Goal: Ask a question: Seek information or help from site administrators or community

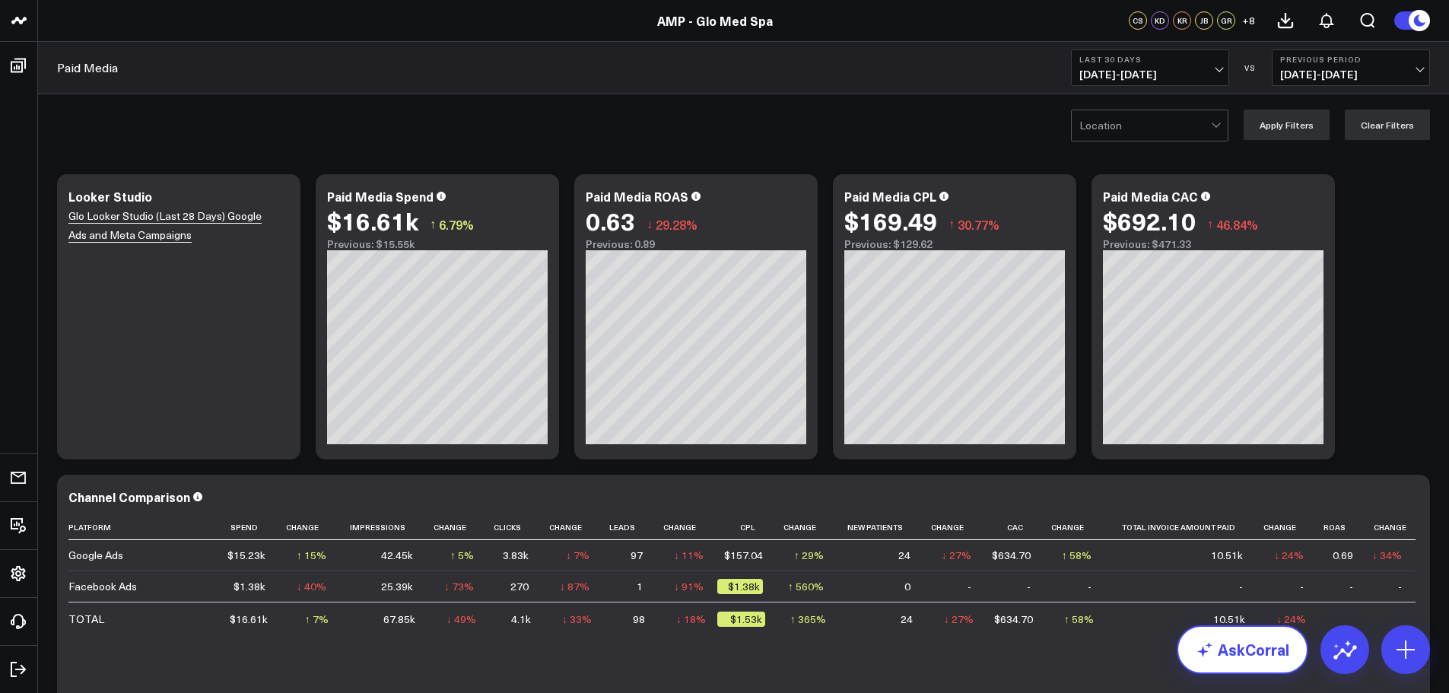
click at [1235, 647] on link "AskCorral" at bounding box center [1243, 649] width 132 height 49
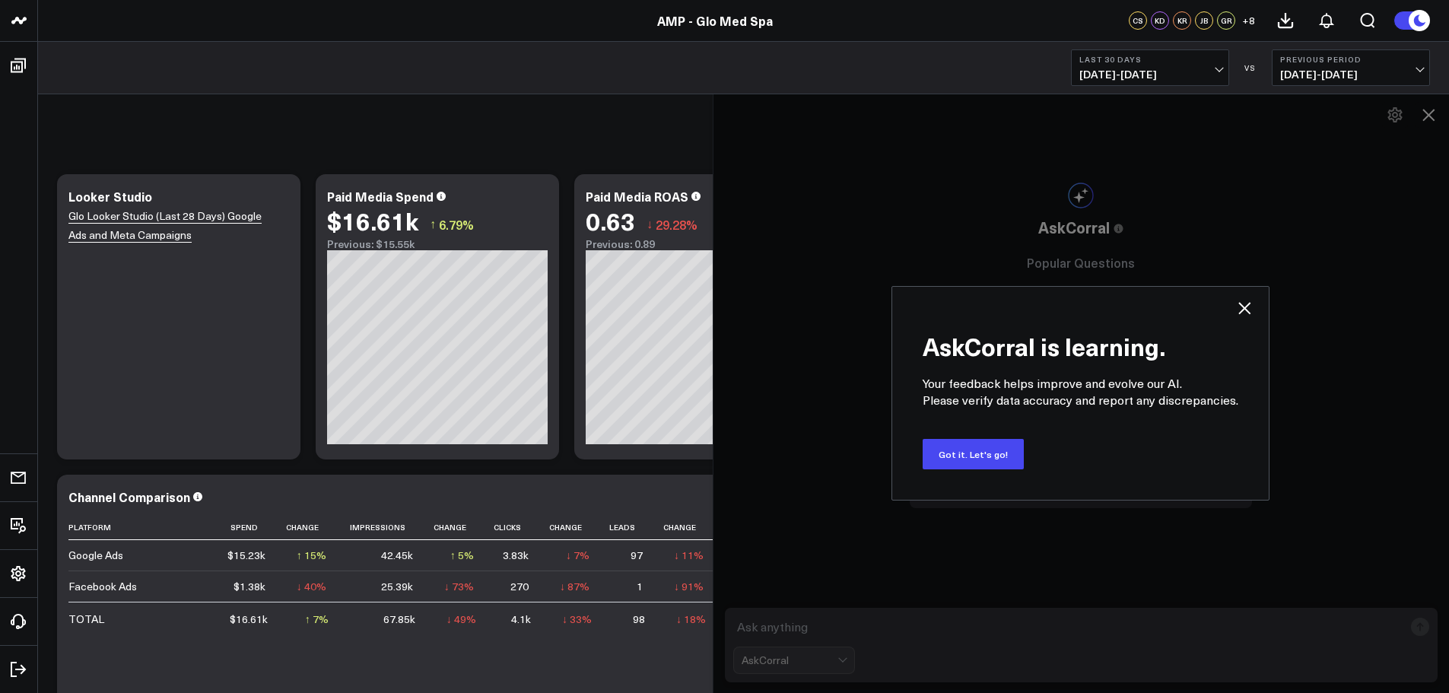
click at [1216, 68] on span "[DATE] - [DATE]" at bounding box center [1151, 74] width 142 height 12
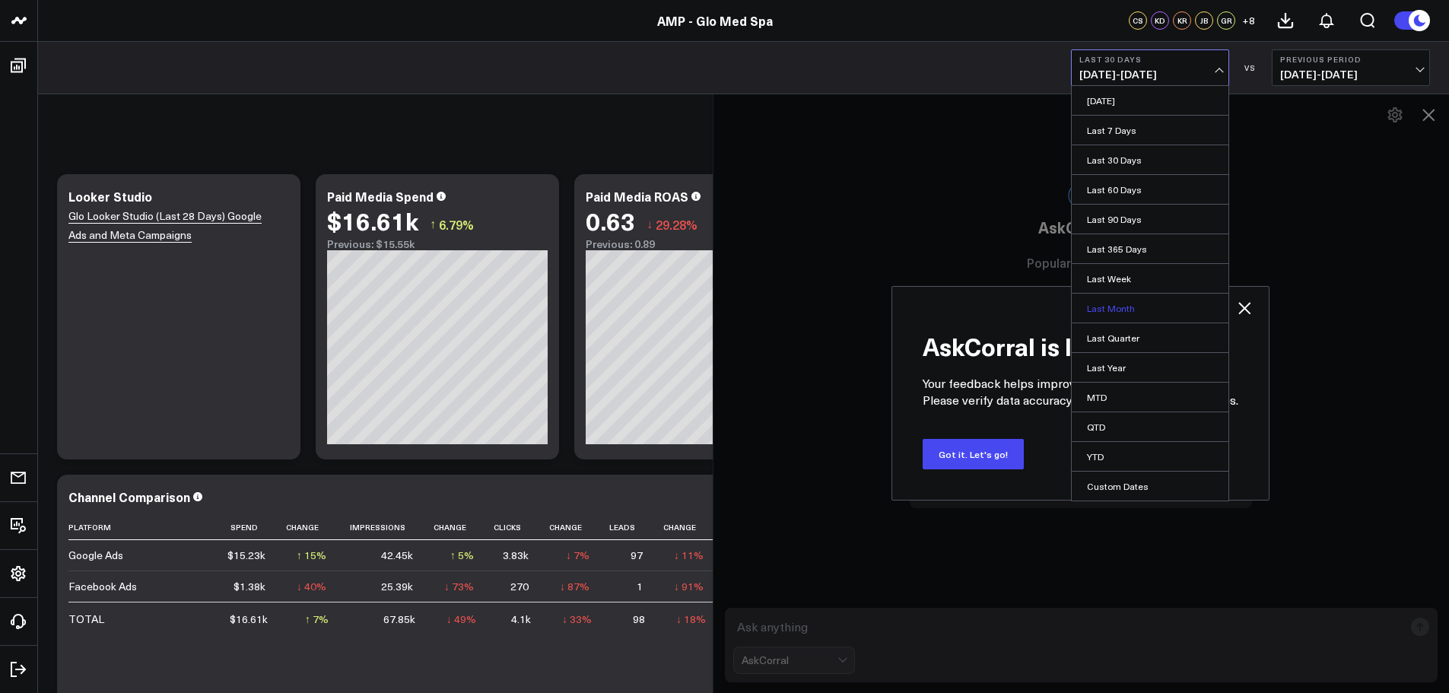
click at [1144, 305] on link "Last Month" at bounding box center [1150, 308] width 157 height 29
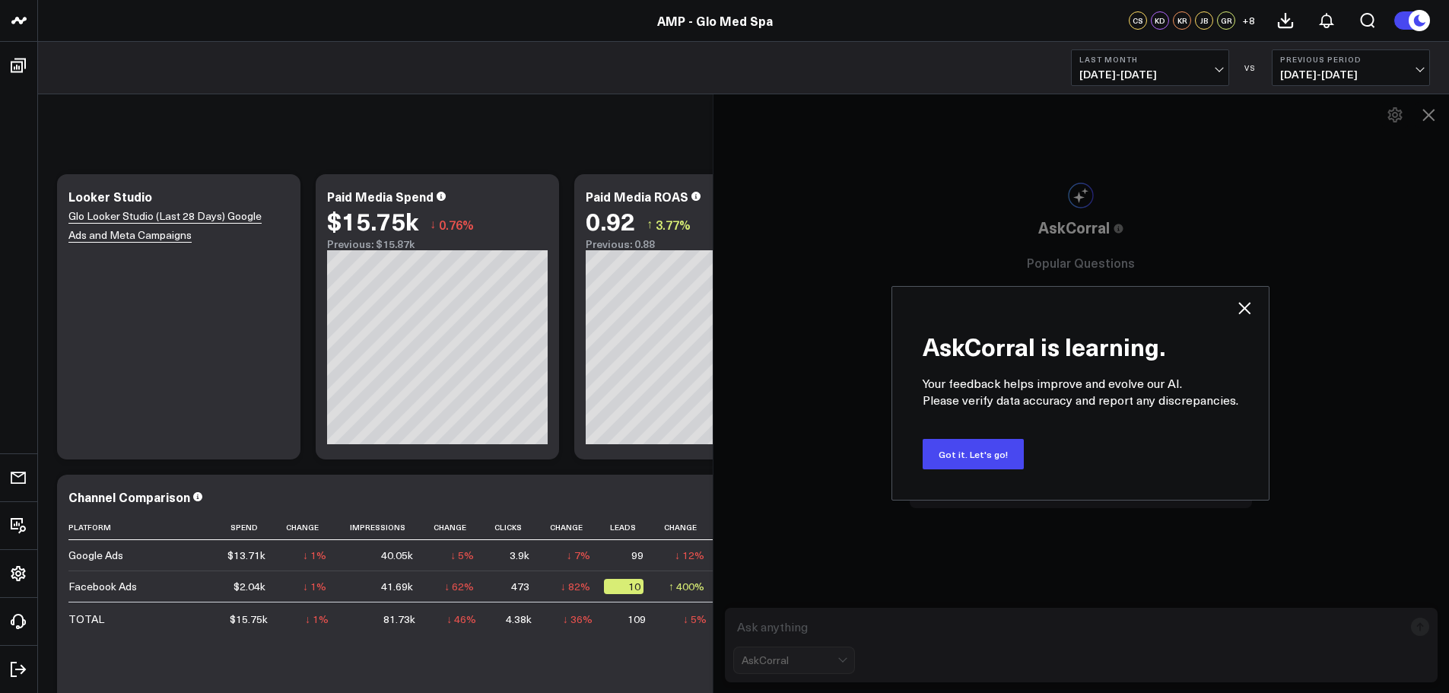
click at [1217, 72] on span "[DATE] - [DATE]" at bounding box center [1151, 74] width 142 height 12
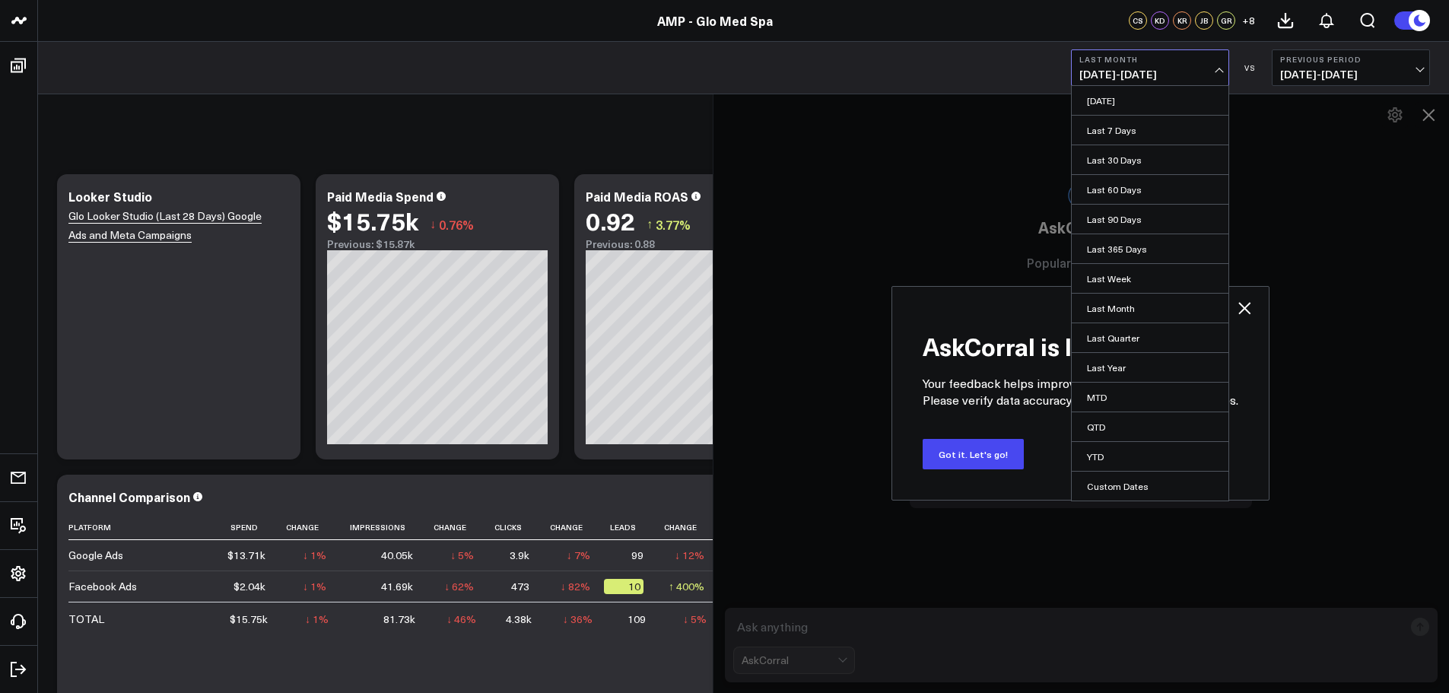
click at [1218, 66] on button "Last Month [DATE] - [DATE]" at bounding box center [1150, 67] width 158 height 37
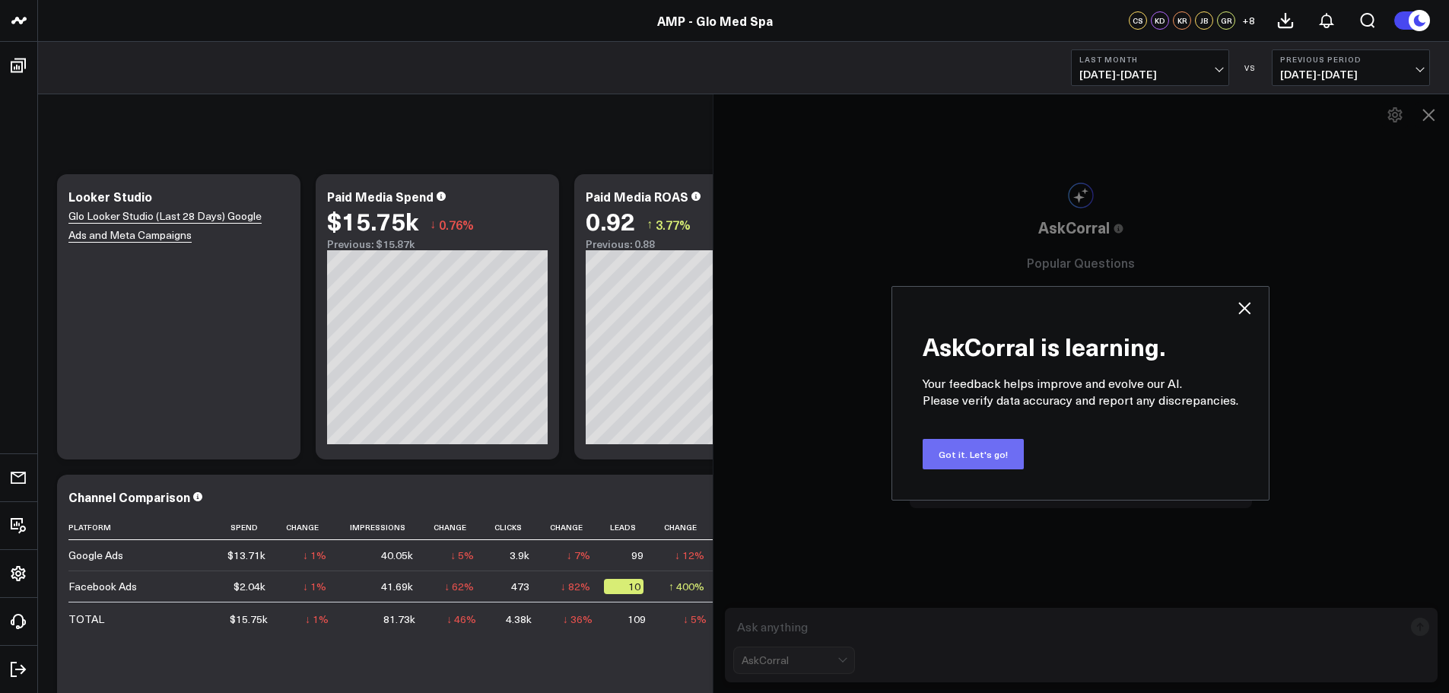
click at [986, 460] on button "Got it. Let's go!" at bounding box center [973, 454] width 101 height 30
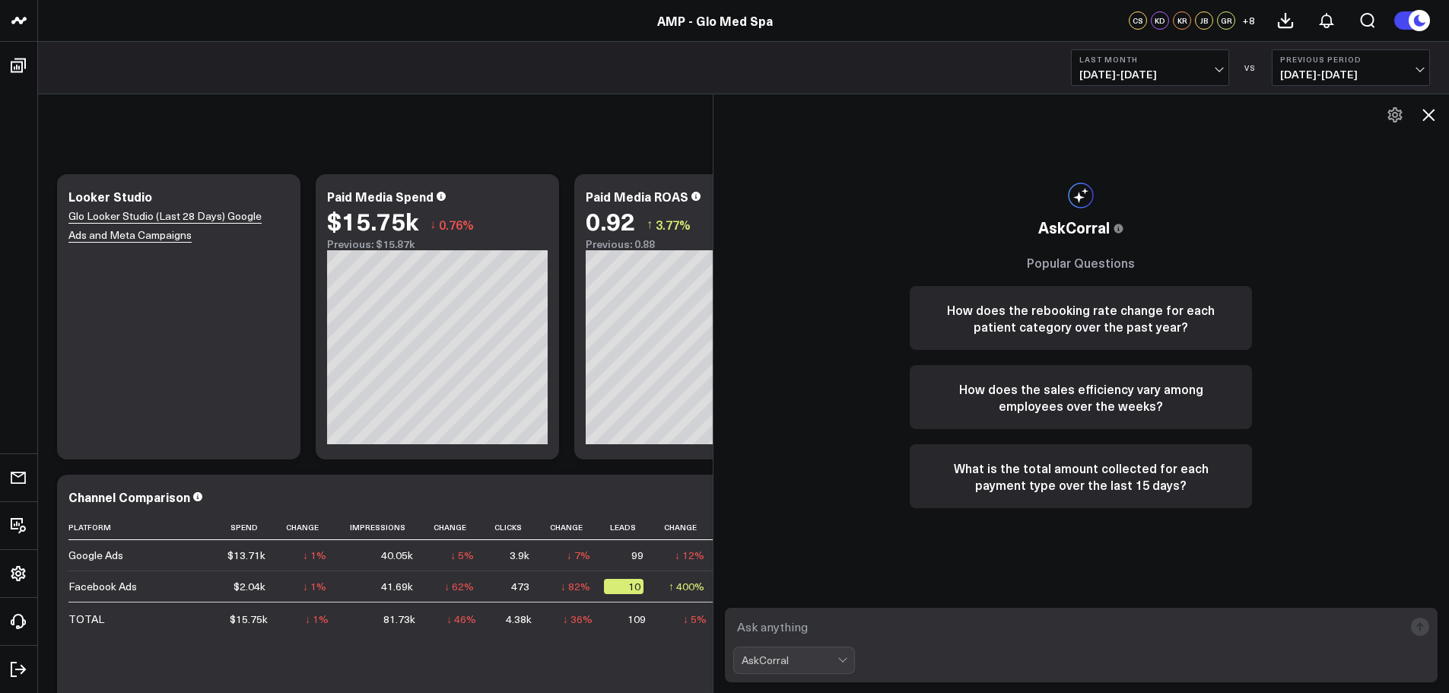
click at [1427, 112] on icon at bounding box center [1429, 115] width 12 height 12
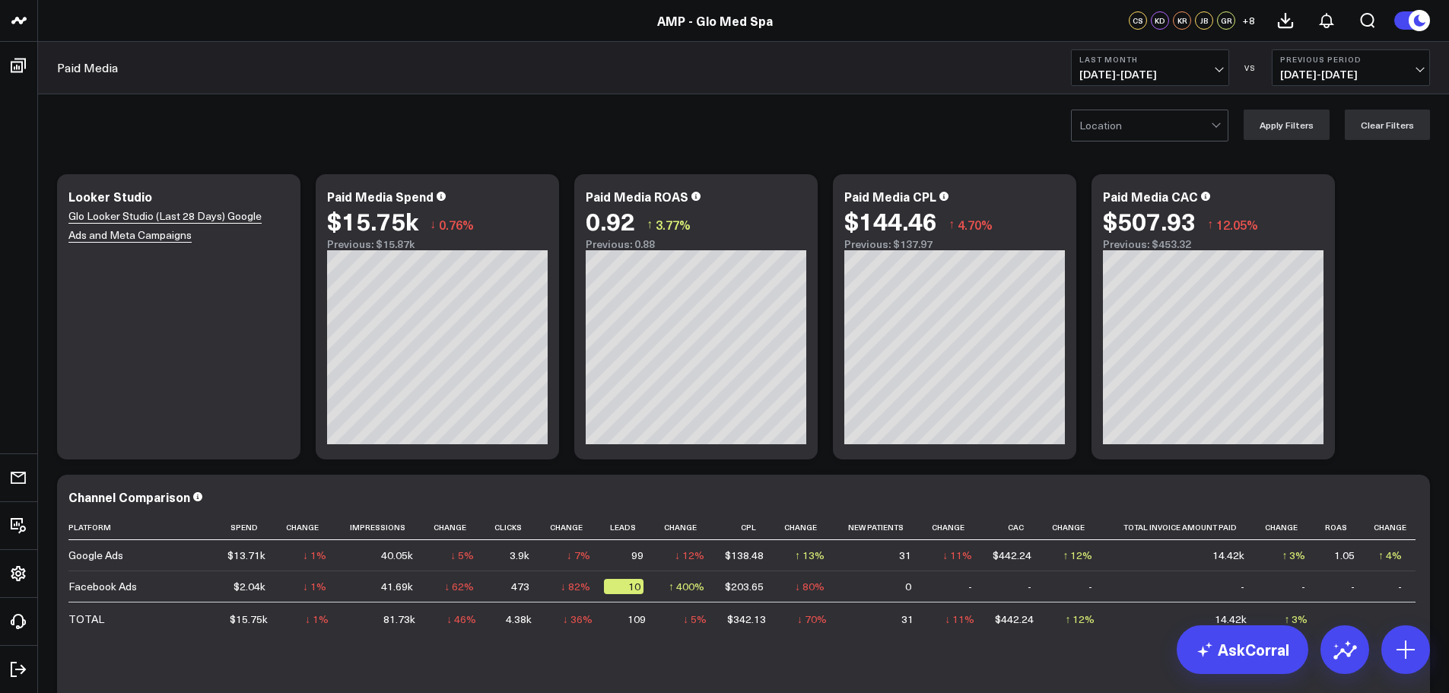
click at [1207, 119] on div at bounding box center [1146, 125] width 132 height 30
click at [1143, 189] on div "[GEOGRAPHIC_DATA]" at bounding box center [1150, 188] width 156 height 30
click at [1289, 125] on button "Apply Filters" at bounding box center [1287, 125] width 86 height 30
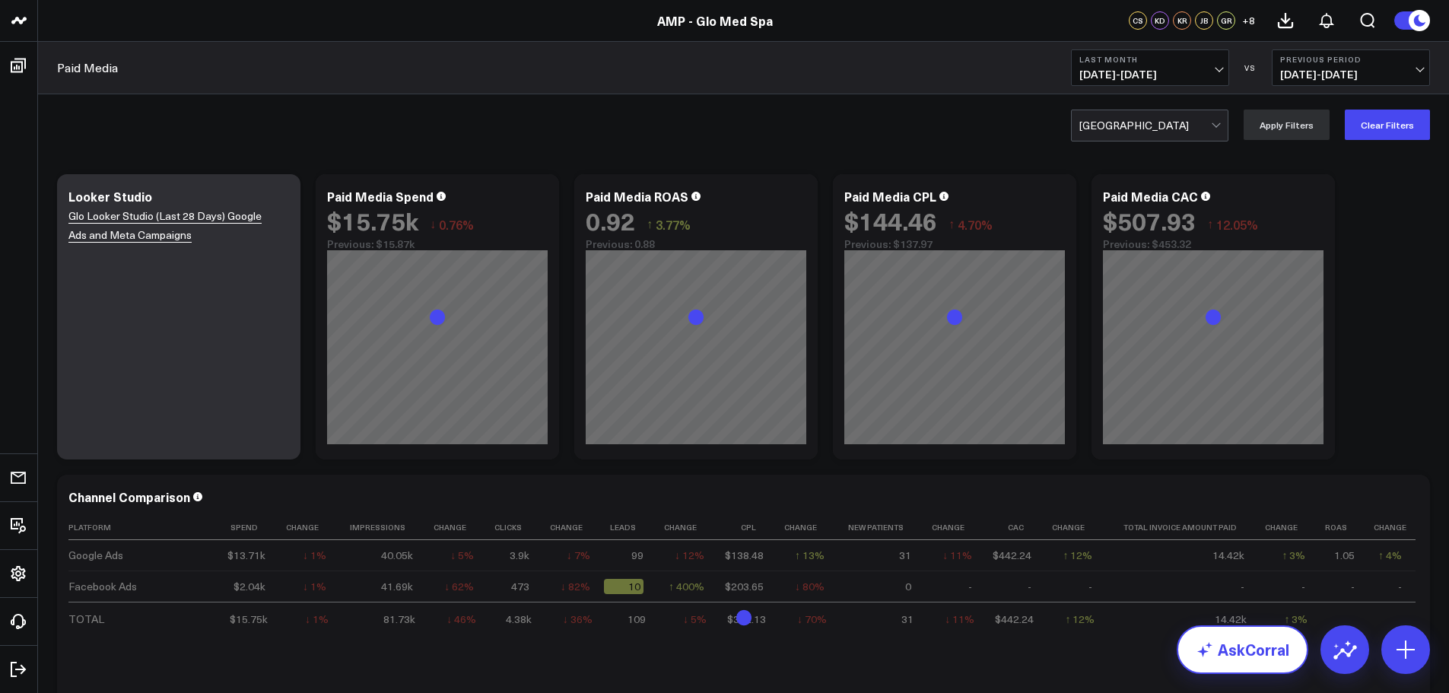
click at [1233, 653] on link "AskCorral" at bounding box center [1243, 649] width 132 height 49
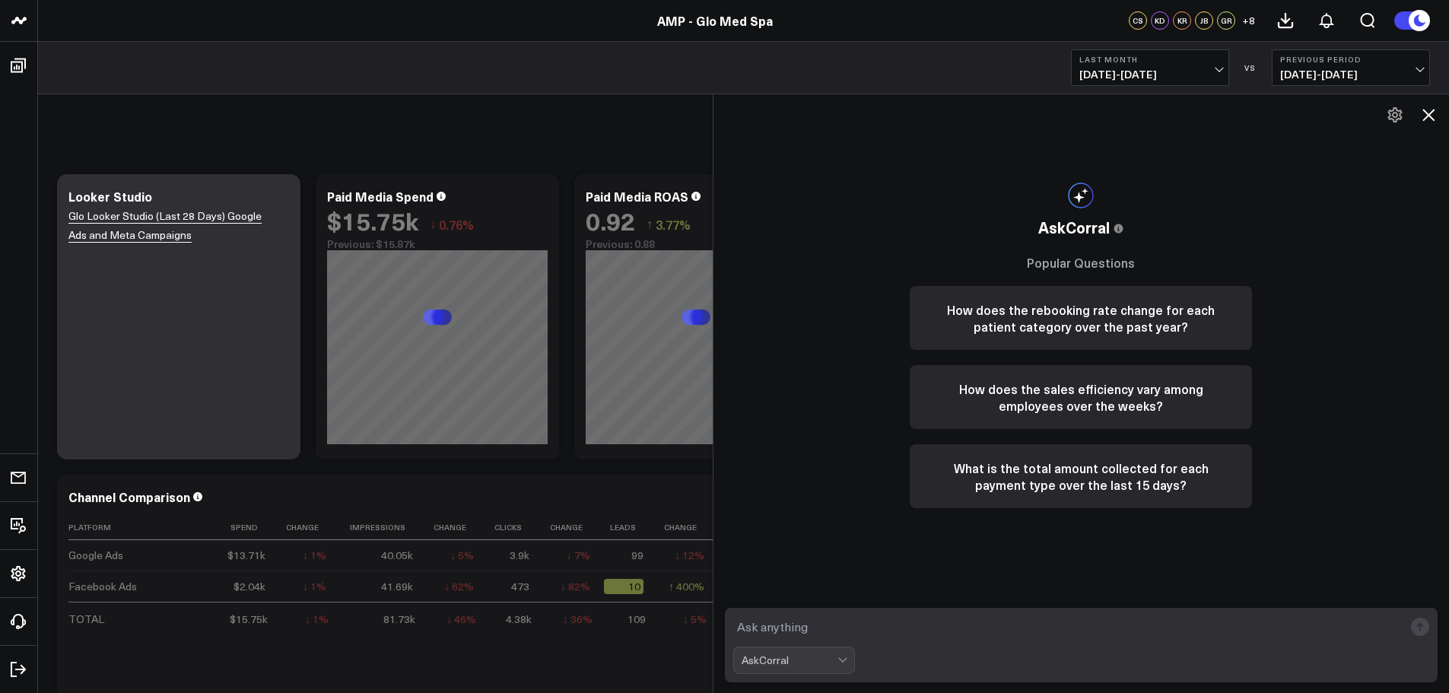
click at [769, 622] on textarea at bounding box center [1068, 626] width 671 height 27
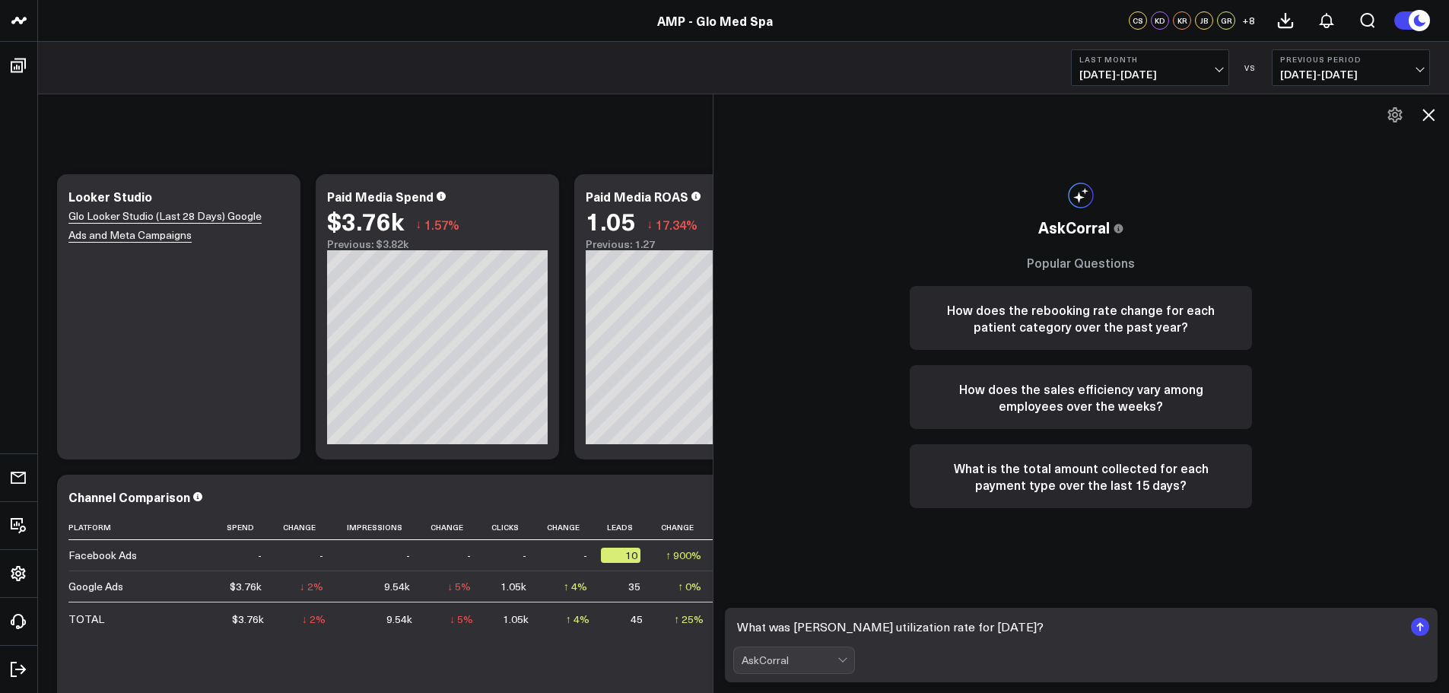
drag, startPoint x: 742, startPoint y: 625, endPoint x: 899, endPoint y: 631, distance: 157.6
click at [899, 631] on textarea "What was [PERSON_NAME] utilization rate for [DATE]?" at bounding box center [1068, 626] width 671 height 27
drag, startPoint x: 1156, startPoint y: 642, endPoint x: 1285, endPoint y: 630, distance: 129.9
click at [1160, 641] on form "What was [PERSON_NAME] utilization rate for [DATE]? AskCorral" at bounding box center [1082, 645] width 714 height 75
click at [1418, 626] on icon "submit" at bounding box center [1420, 624] width 7 height 5
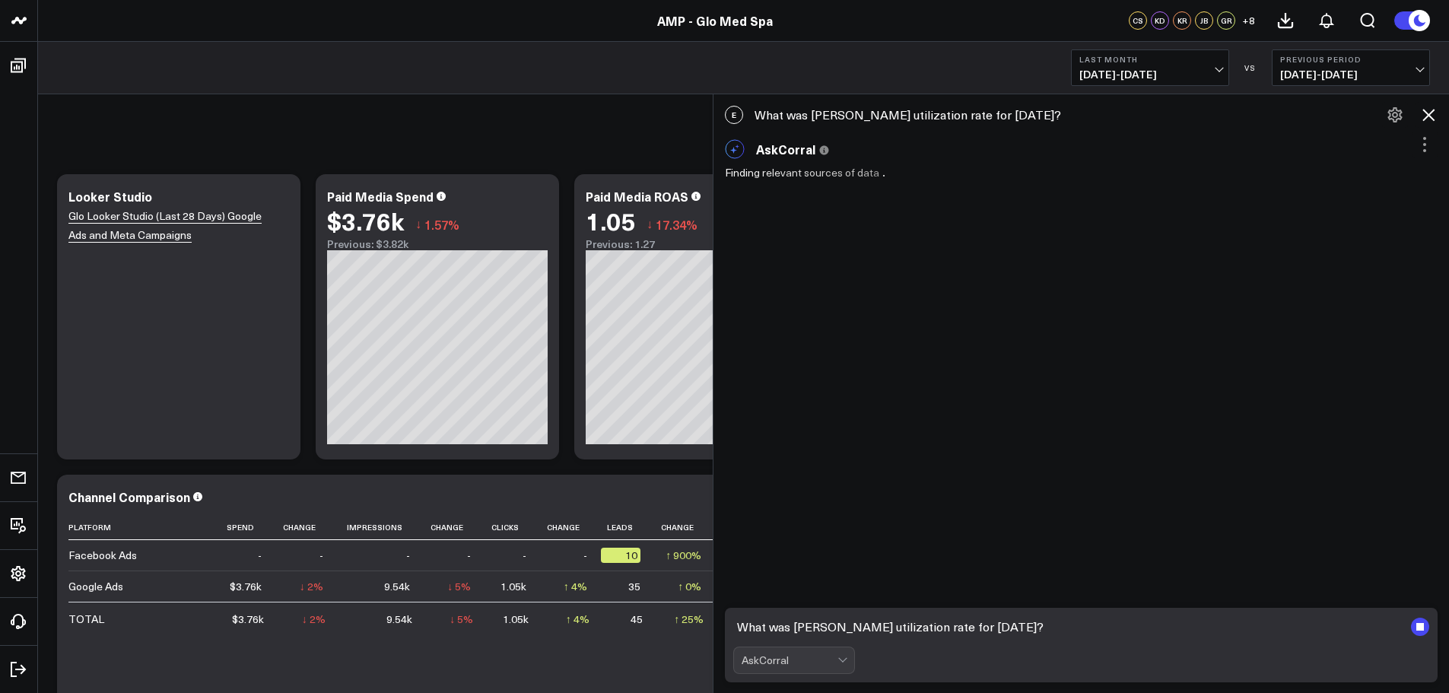
paste textarea
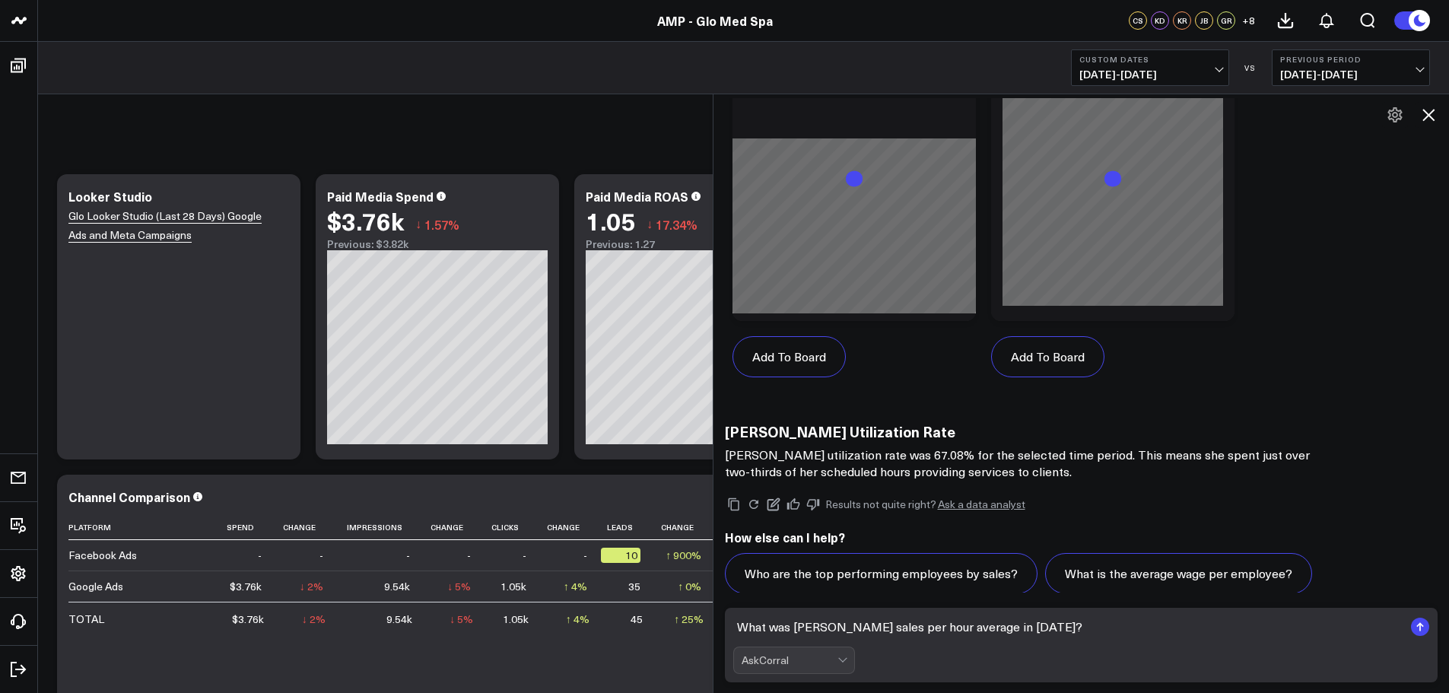
scroll to position [1112, 0]
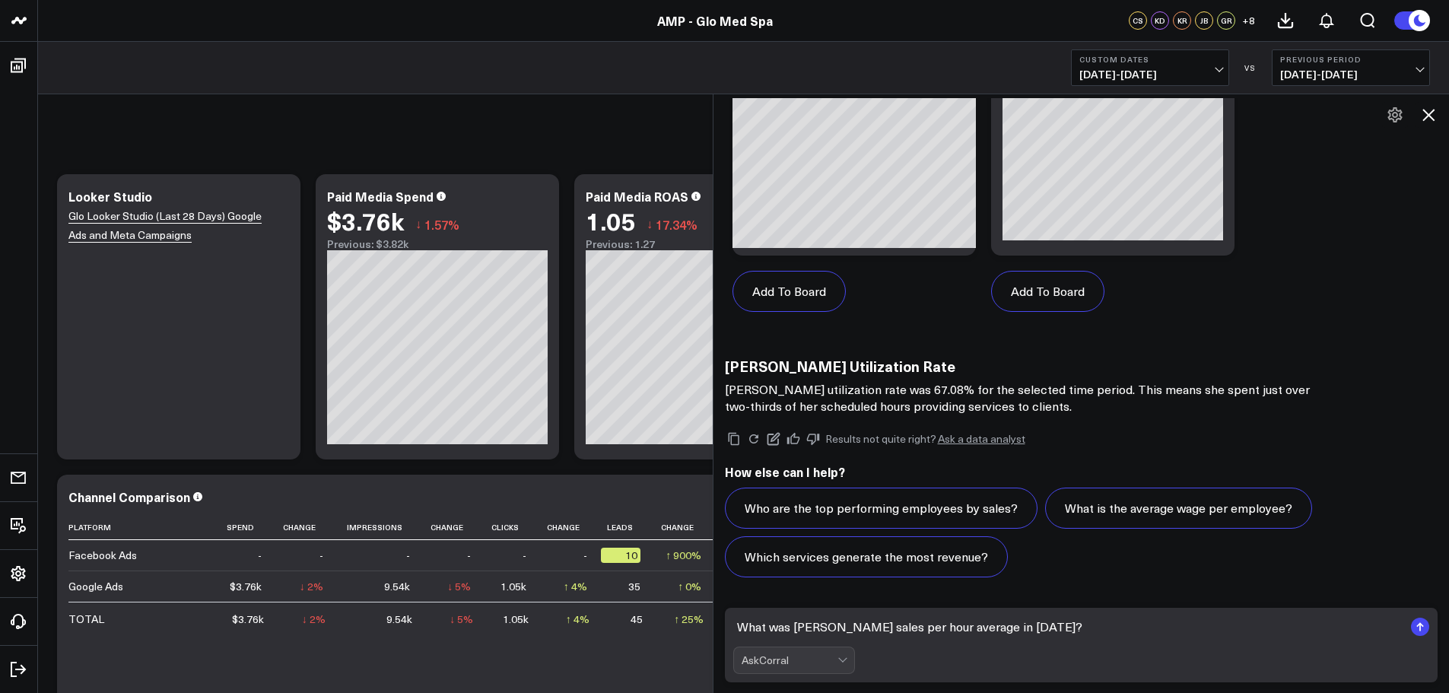
click at [1419, 628] on rect "submit" at bounding box center [1420, 627] width 18 height 18
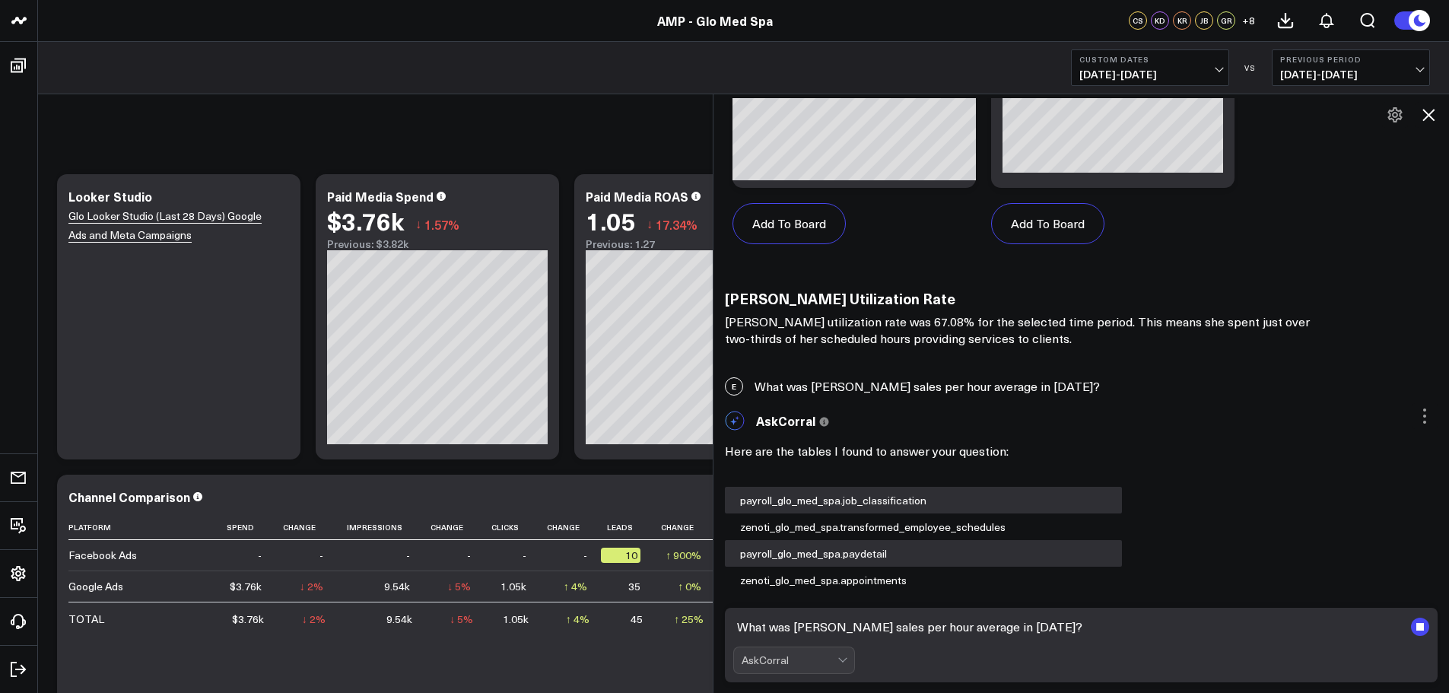
scroll to position [1437, 0]
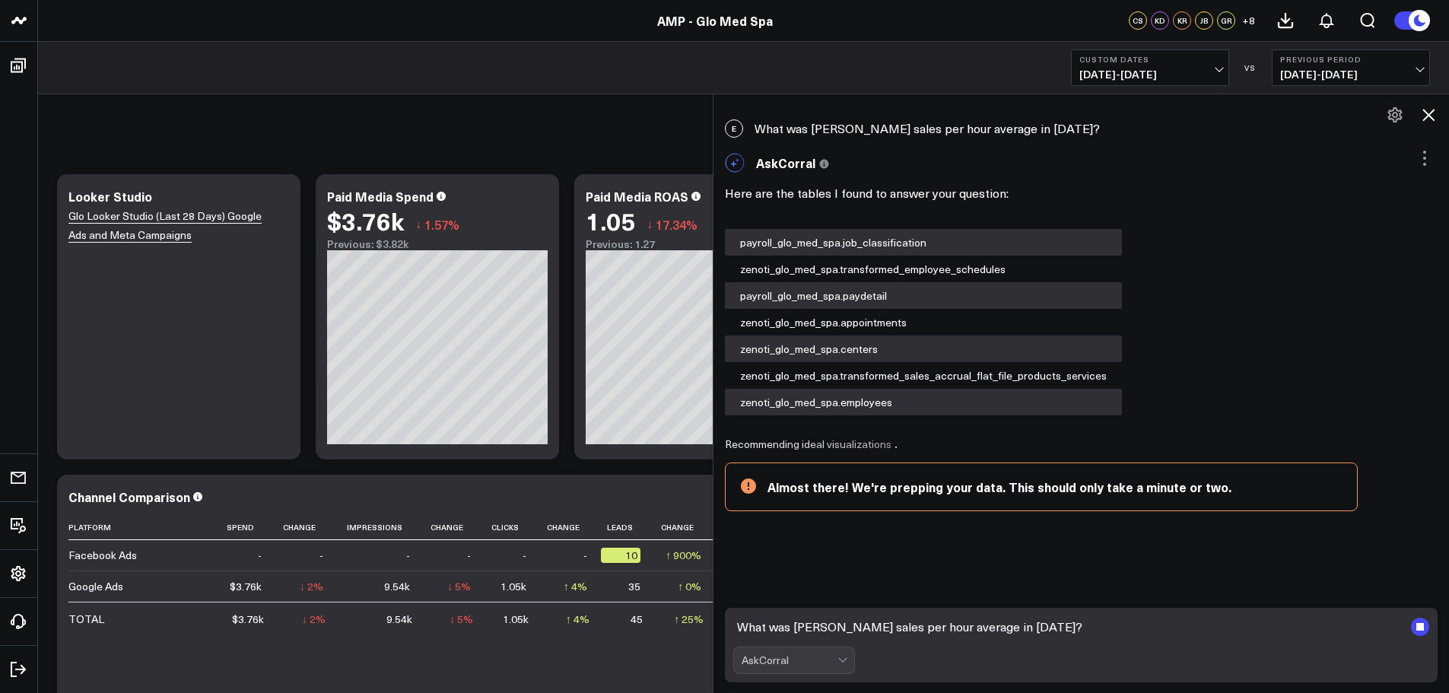
paste textarea
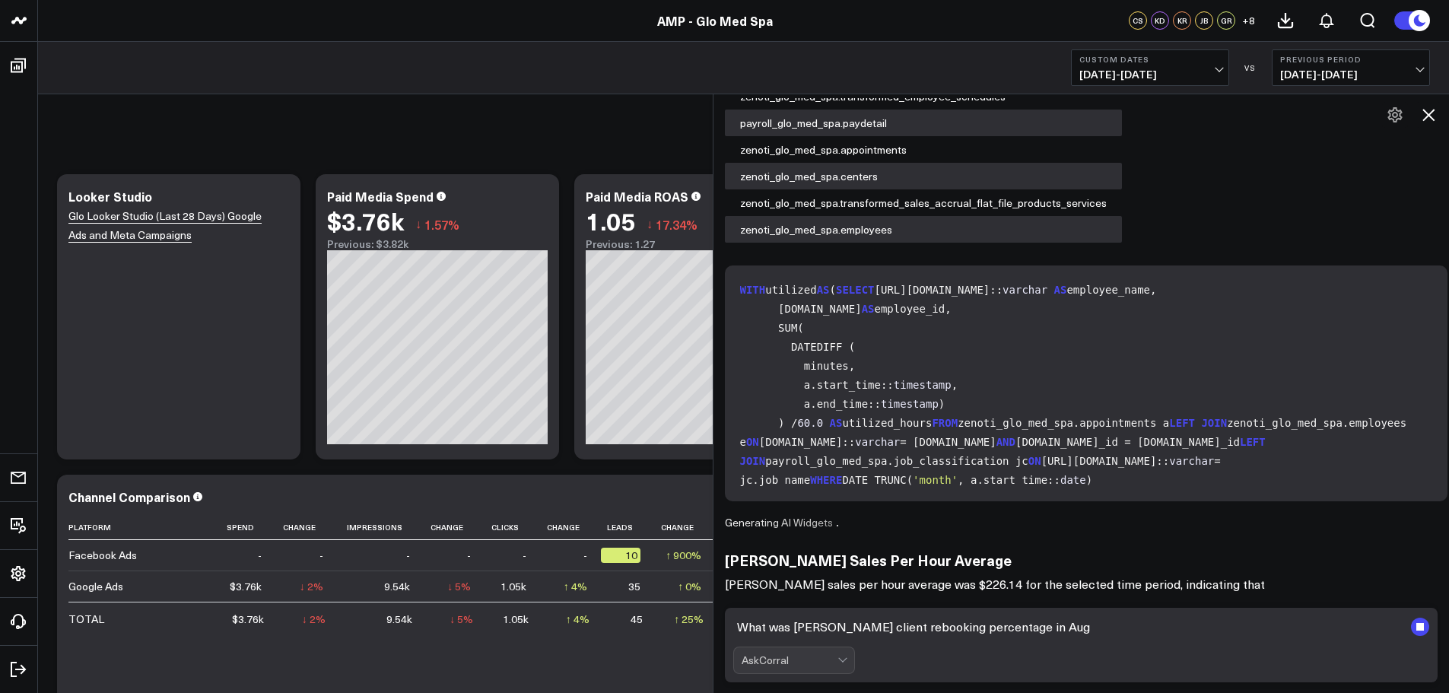
scroll to position [1627, 0]
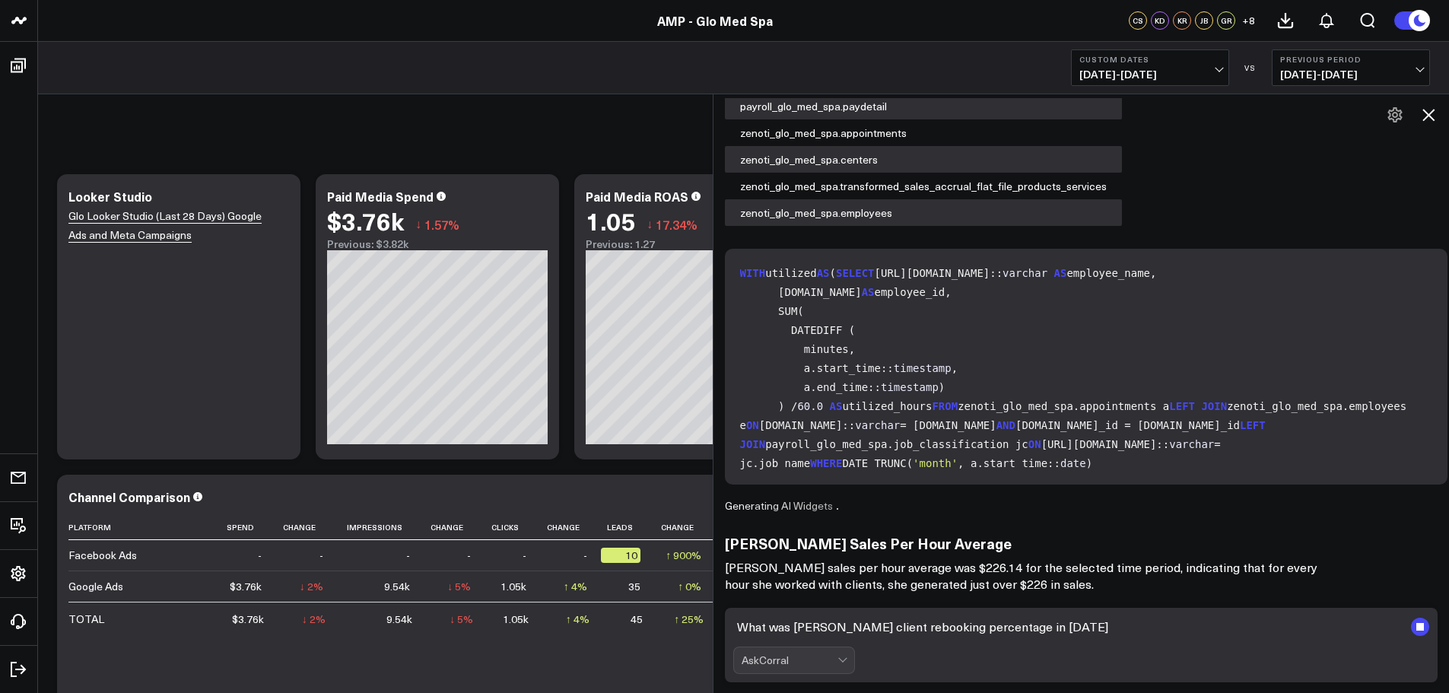
type textarea "What was [PERSON_NAME] client rebooking percentage in [DATE]?"
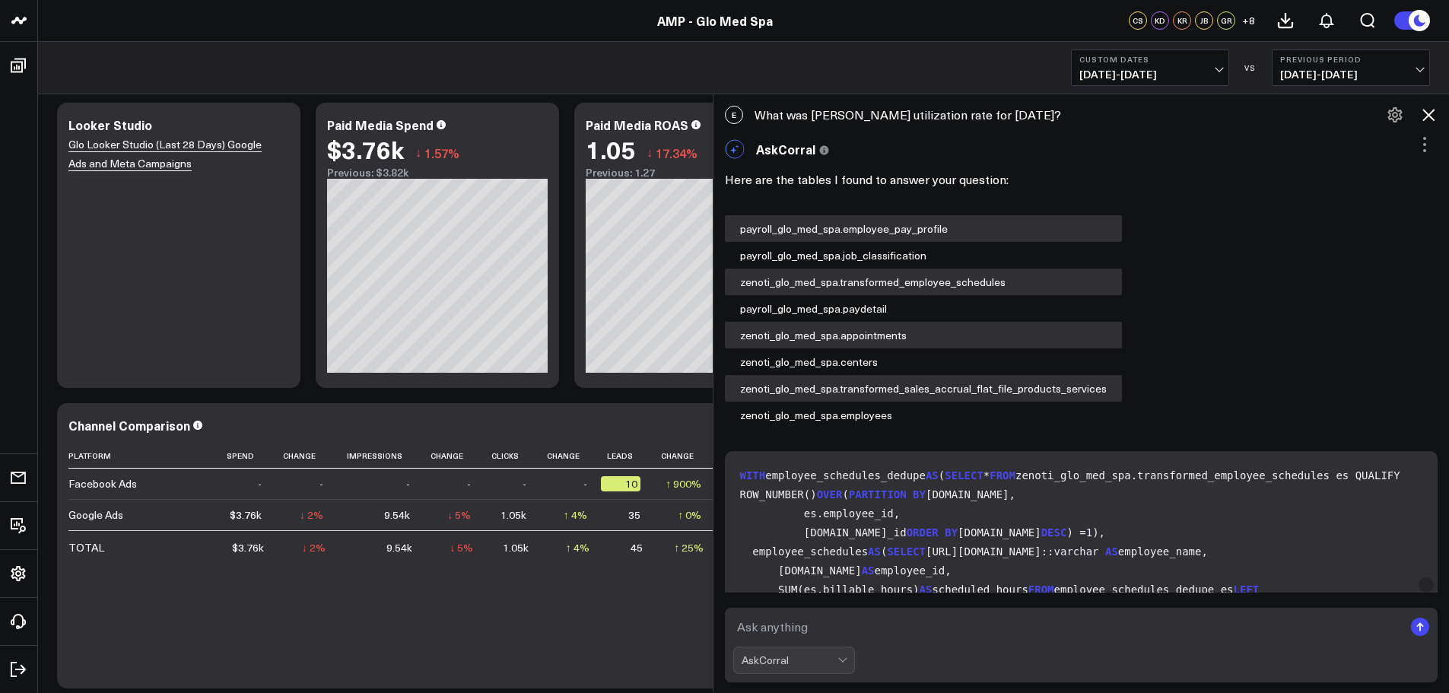
scroll to position [0, 0]
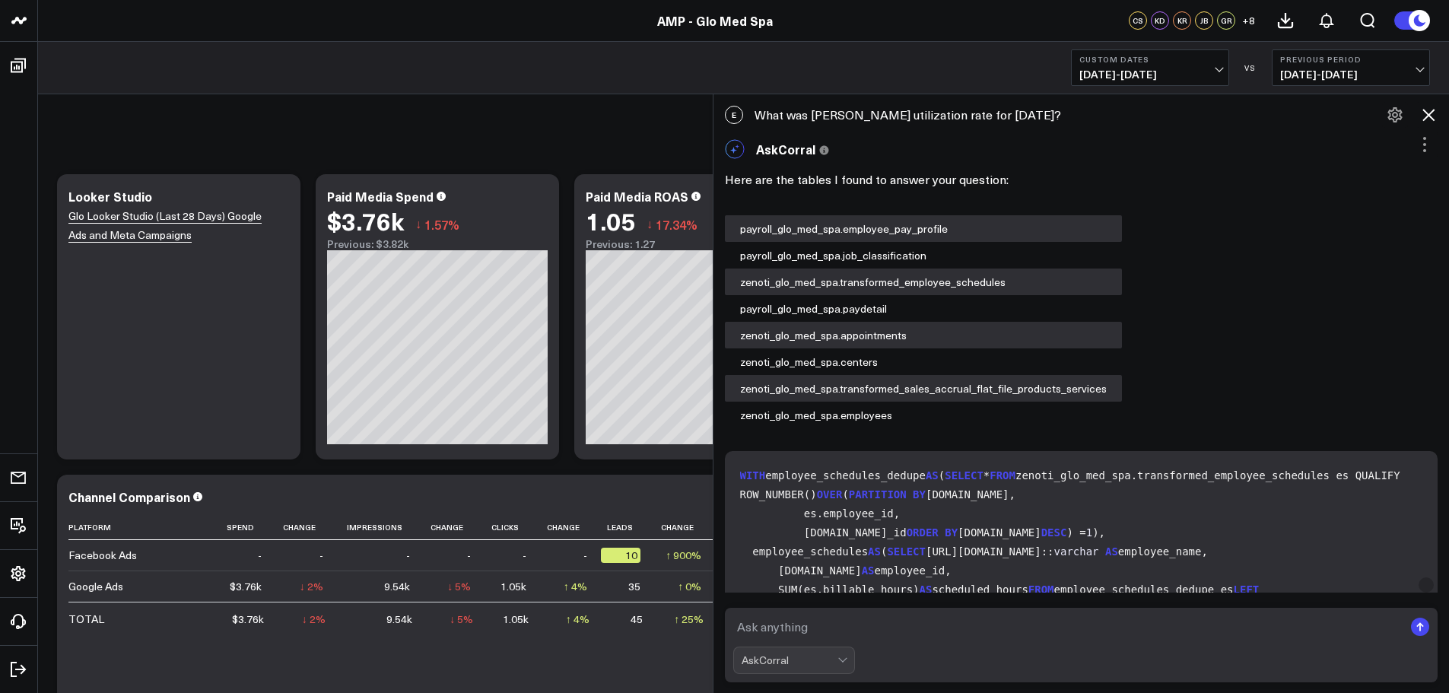
click at [1424, 113] on icon at bounding box center [1429, 115] width 18 height 18
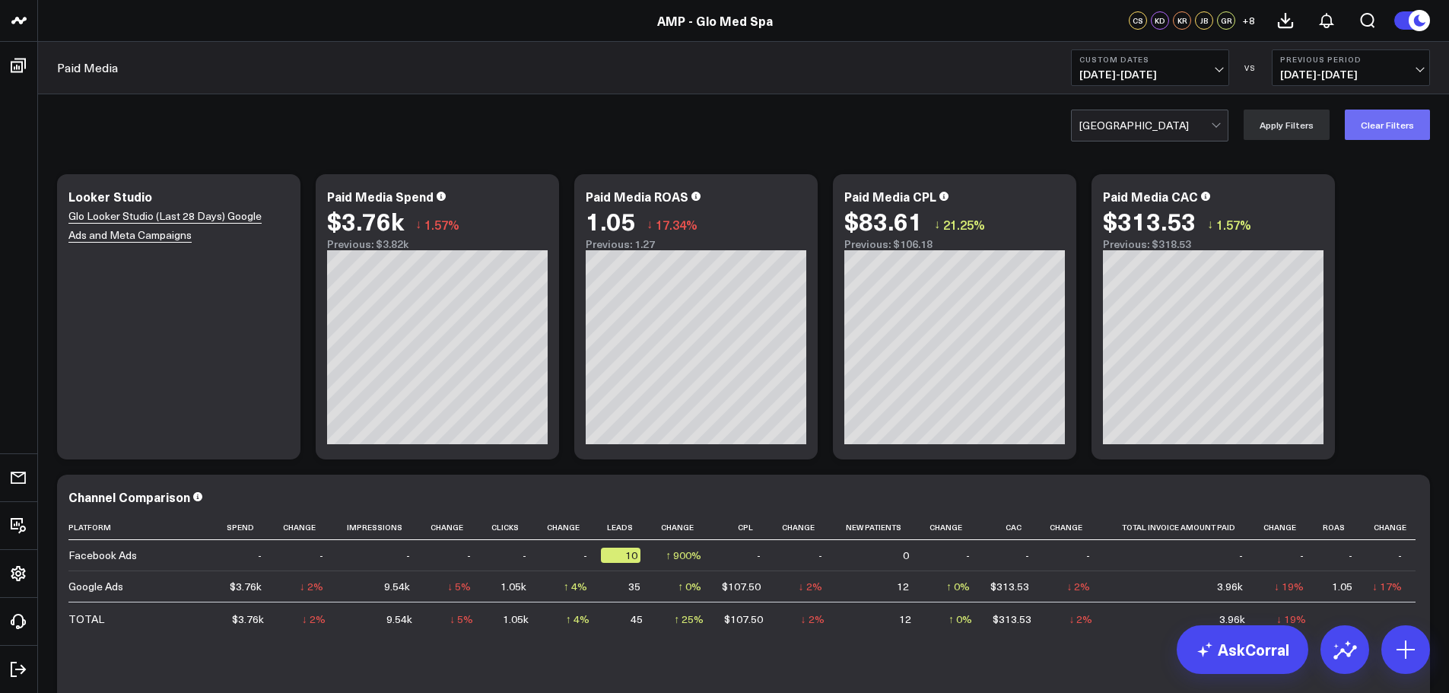
click at [1372, 124] on button "Clear Filters" at bounding box center [1387, 125] width 85 height 30
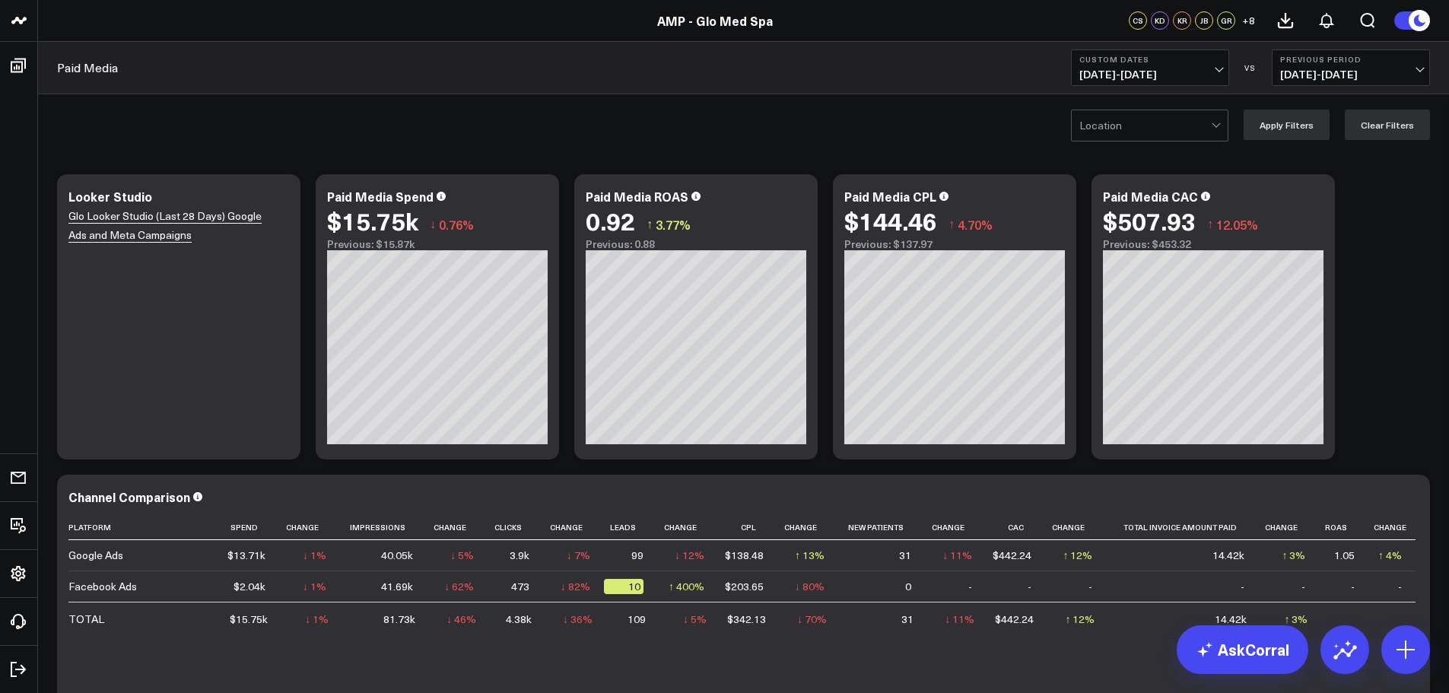
click at [1217, 122] on div at bounding box center [1217, 125] width 13 height 30
click at [1176, 183] on div "[GEOGRAPHIC_DATA]" at bounding box center [1150, 188] width 156 height 30
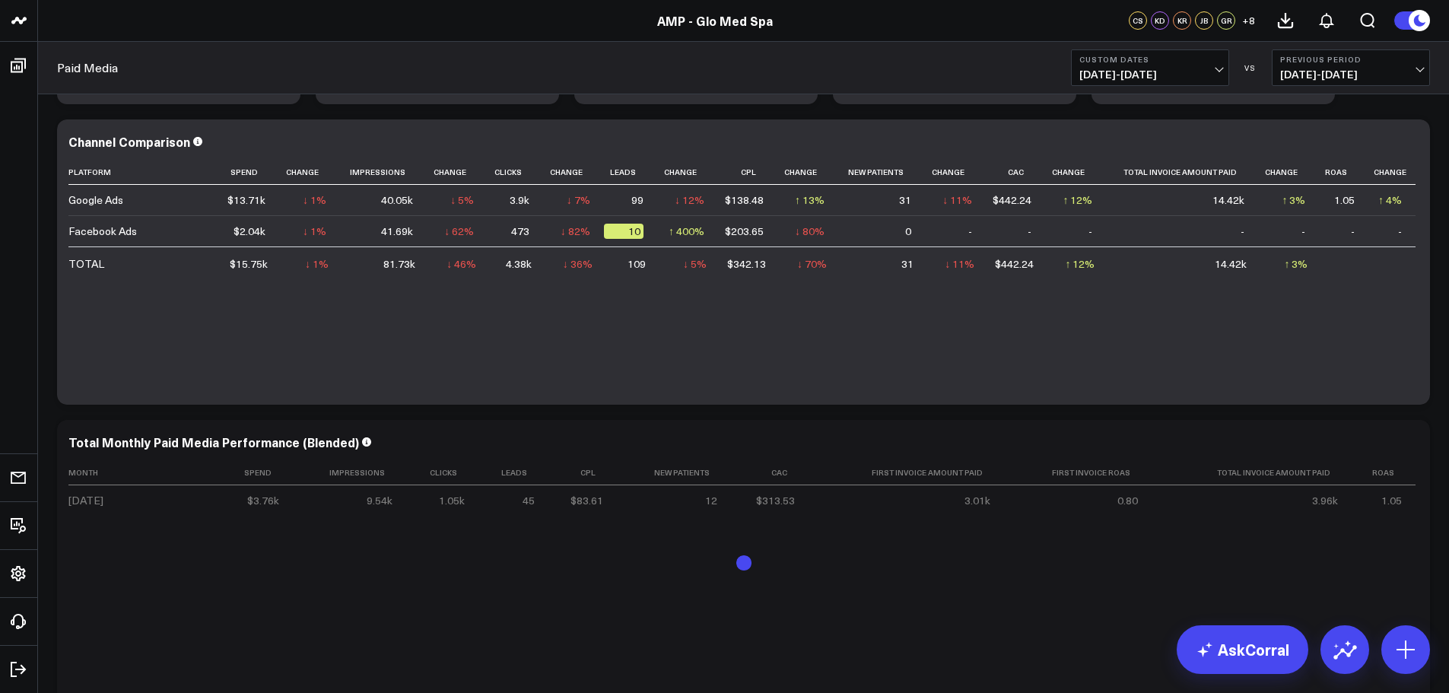
scroll to position [162, 0]
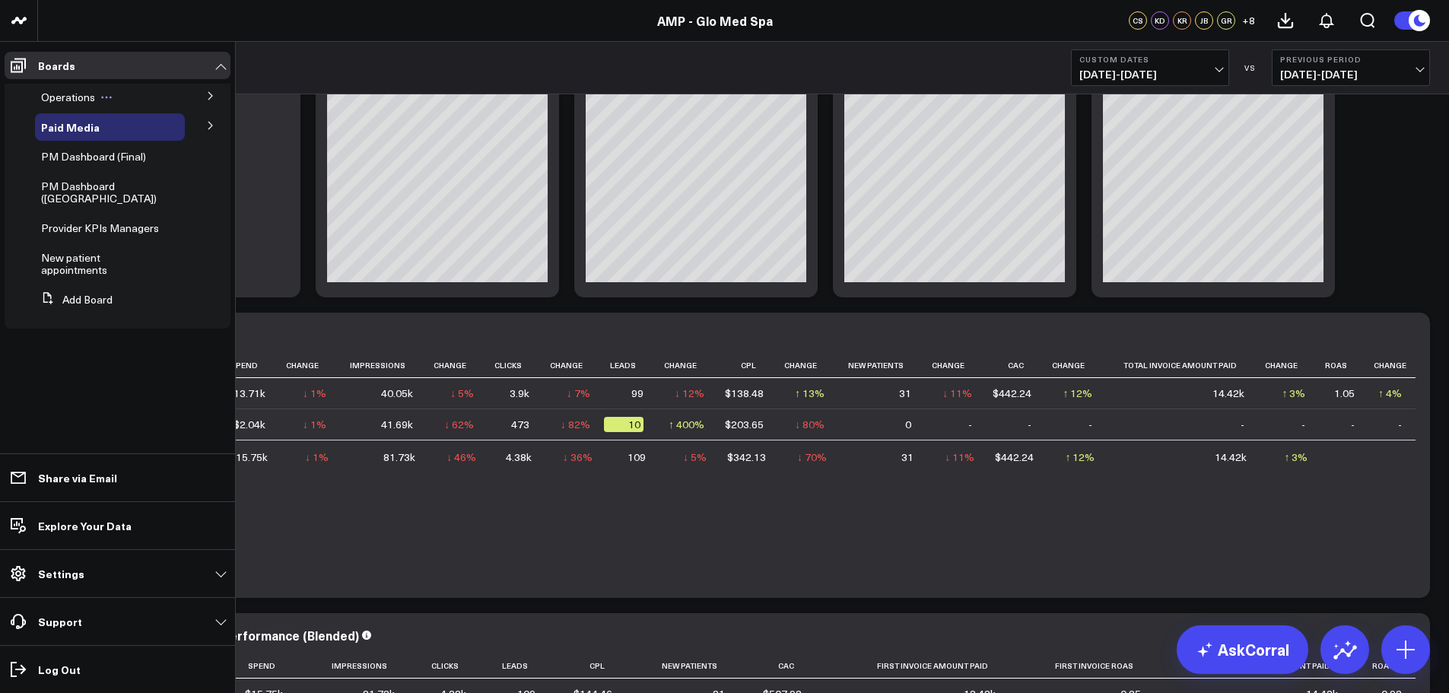
click at [89, 94] on span "Operations" at bounding box center [68, 97] width 54 height 14
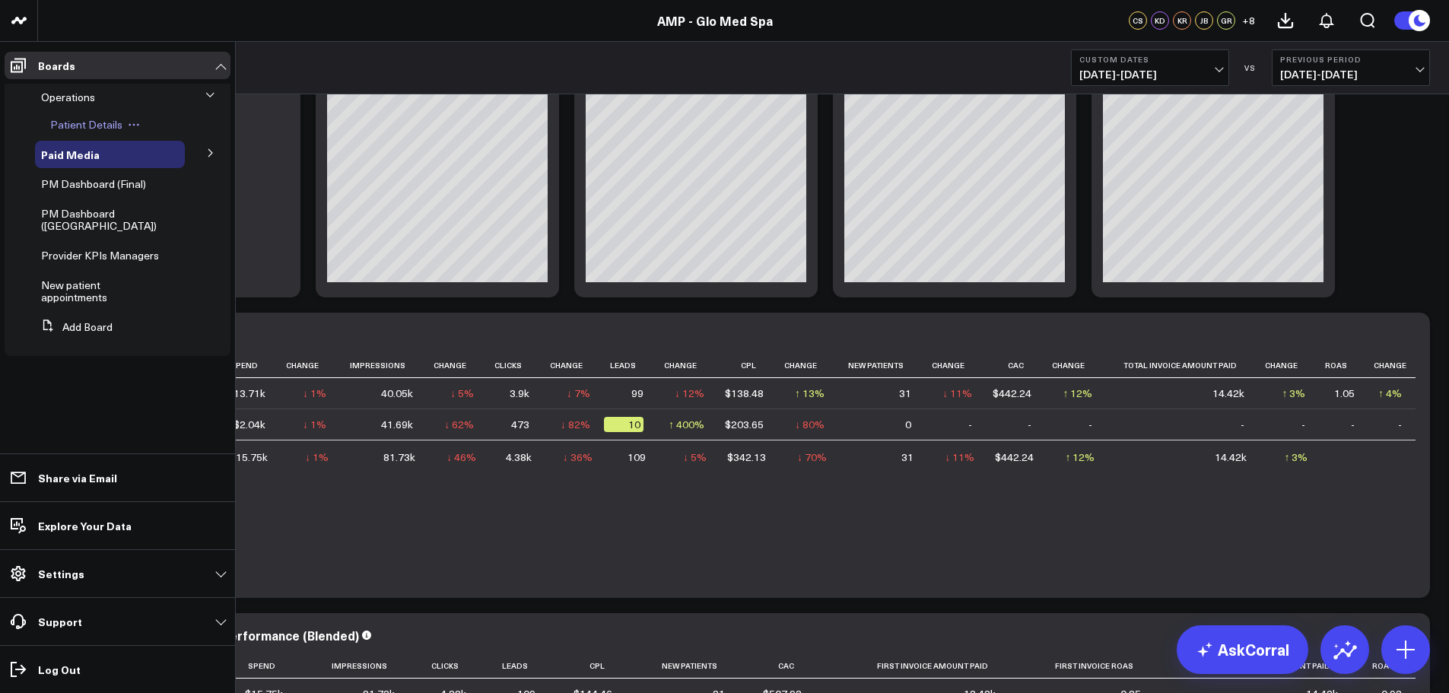
click at [93, 127] on span "Patient Details" at bounding box center [86, 124] width 72 height 14
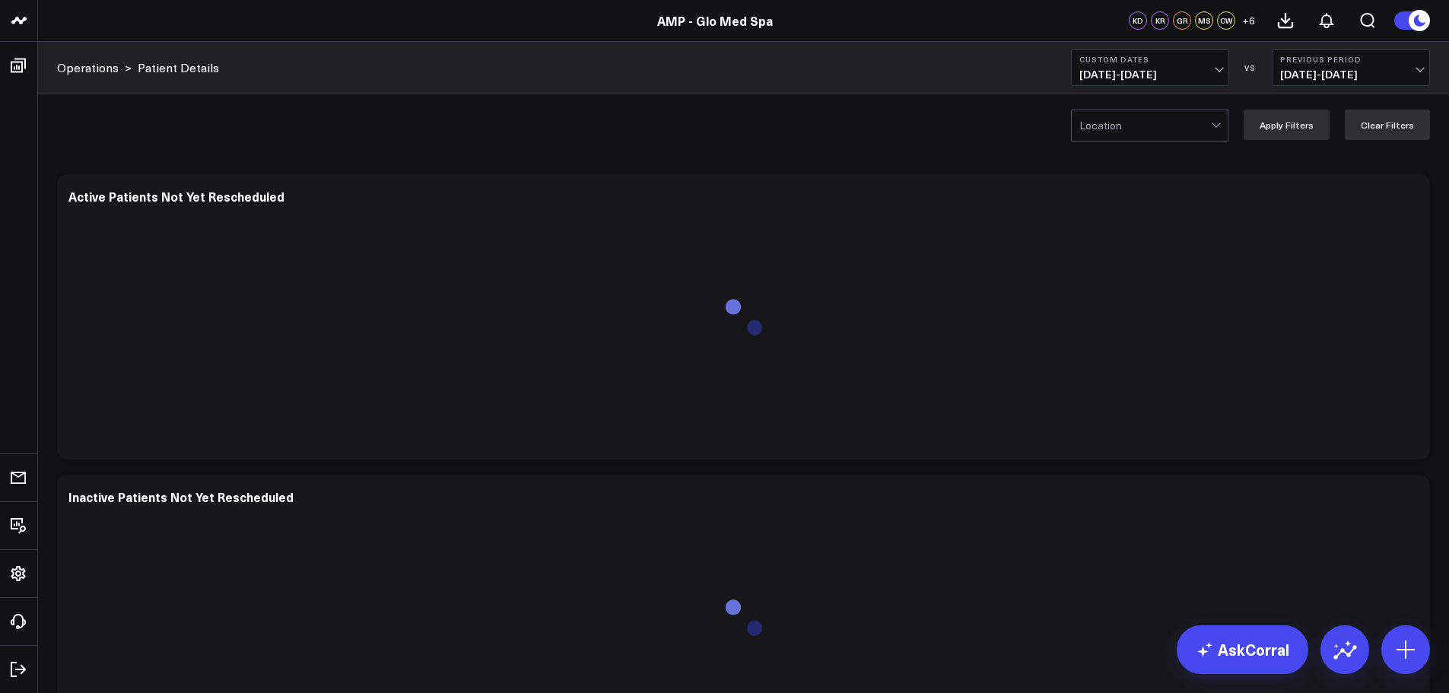
click at [1103, 132] on div at bounding box center [1146, 125] width 132 height 30
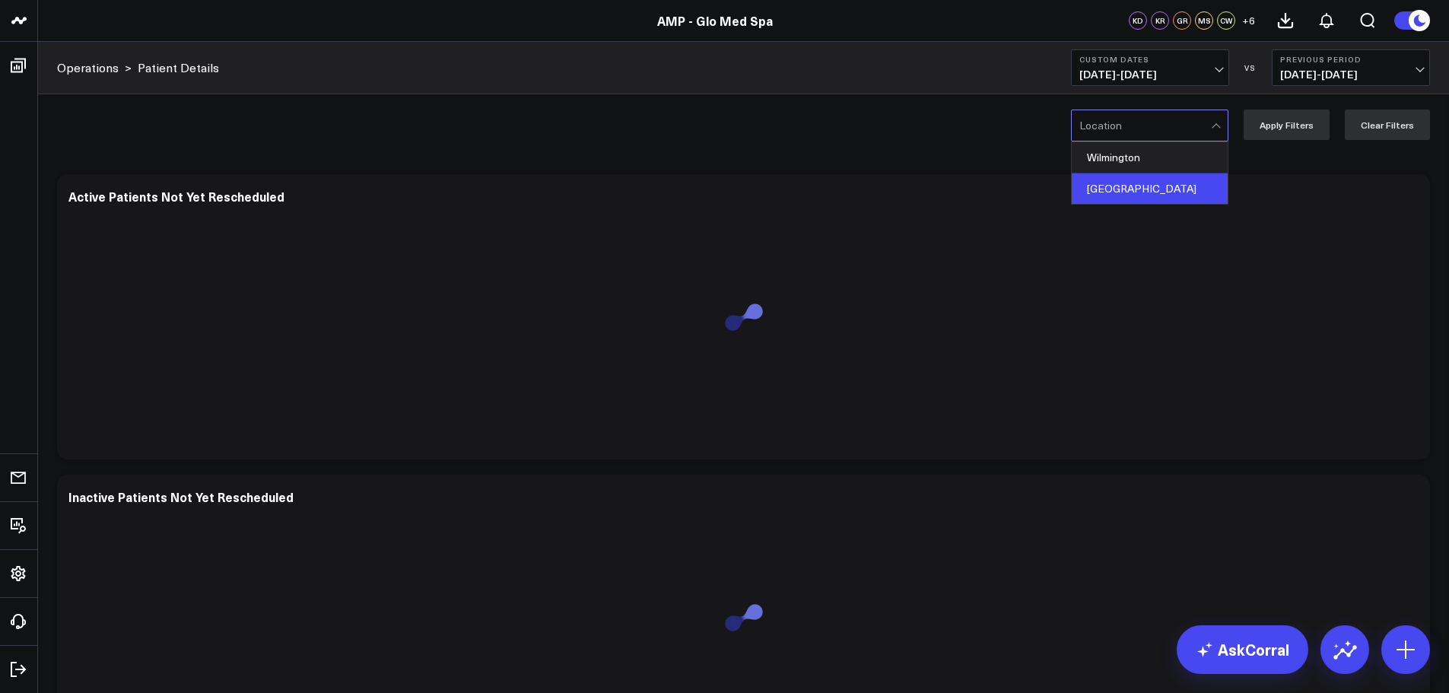
click at [1121, 187] on div "[GEOGRAPHIC_DATA]" at bounding box center [1150, 188] width 156 height 30
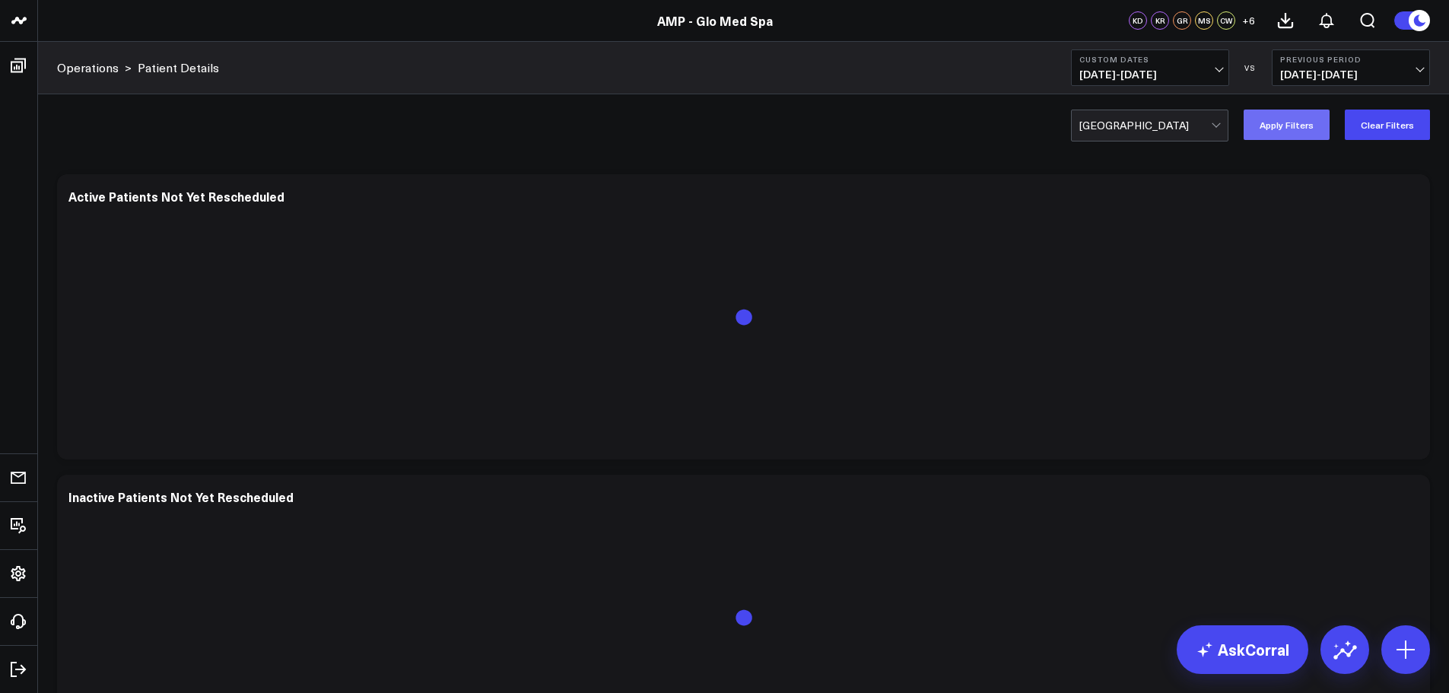
click at [1268, 123] on button "Apply Filters" at bounding box center [1287, 125] width 86 height 30
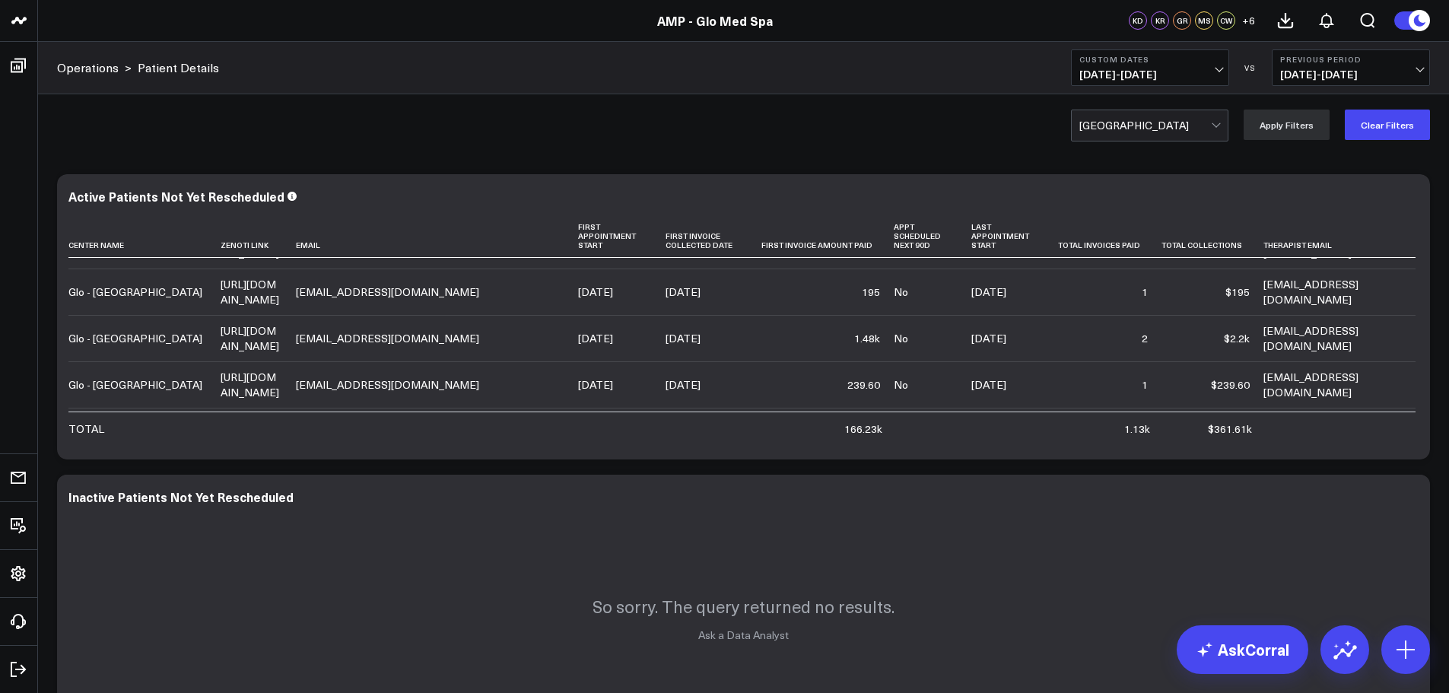
scroll to position [1750, 0]
click at [1245, 644] on link "AskCorral" at bounding box center [1243, 649] width 132 height 49
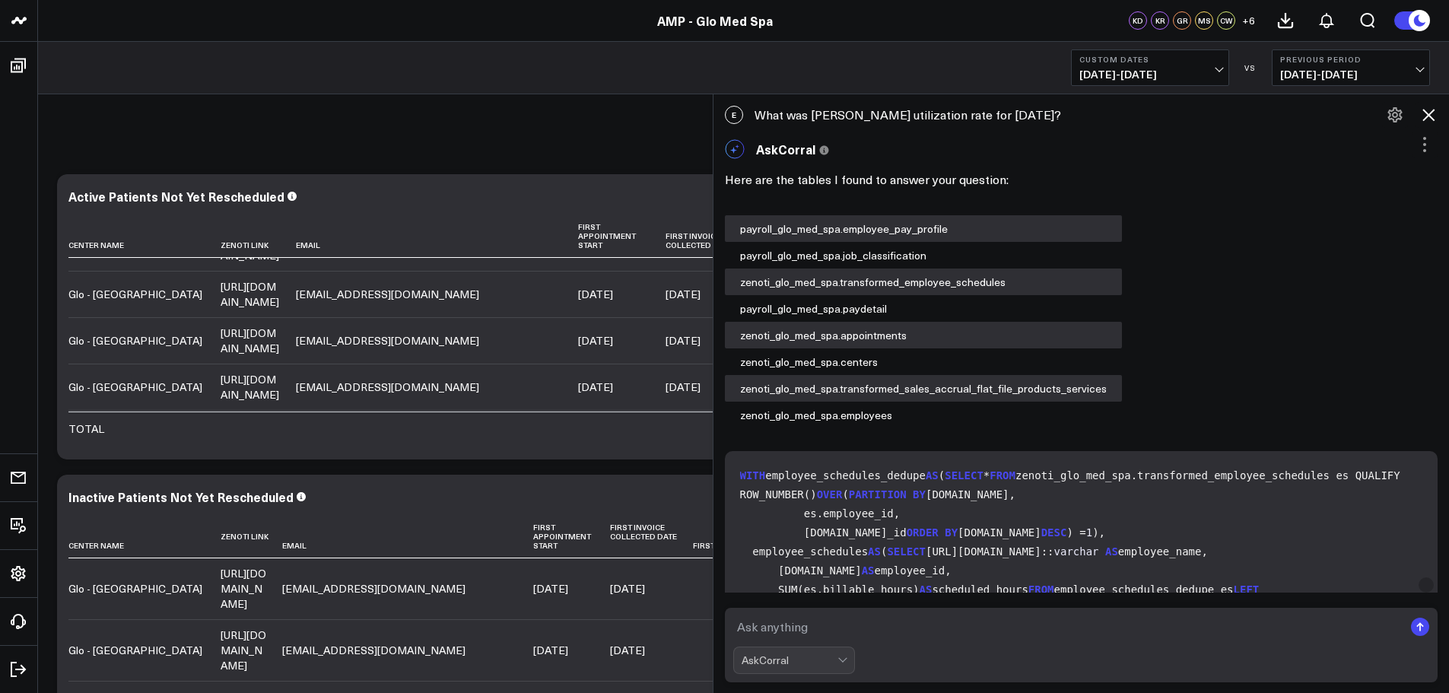
click at [832, 632] on textarea at bounding box center [1068, 626] width 671 height 27
type textarea "A"
type textarea "Can I get a list of [PERSON_NAME] active patients YTD that have not rescheduled?"
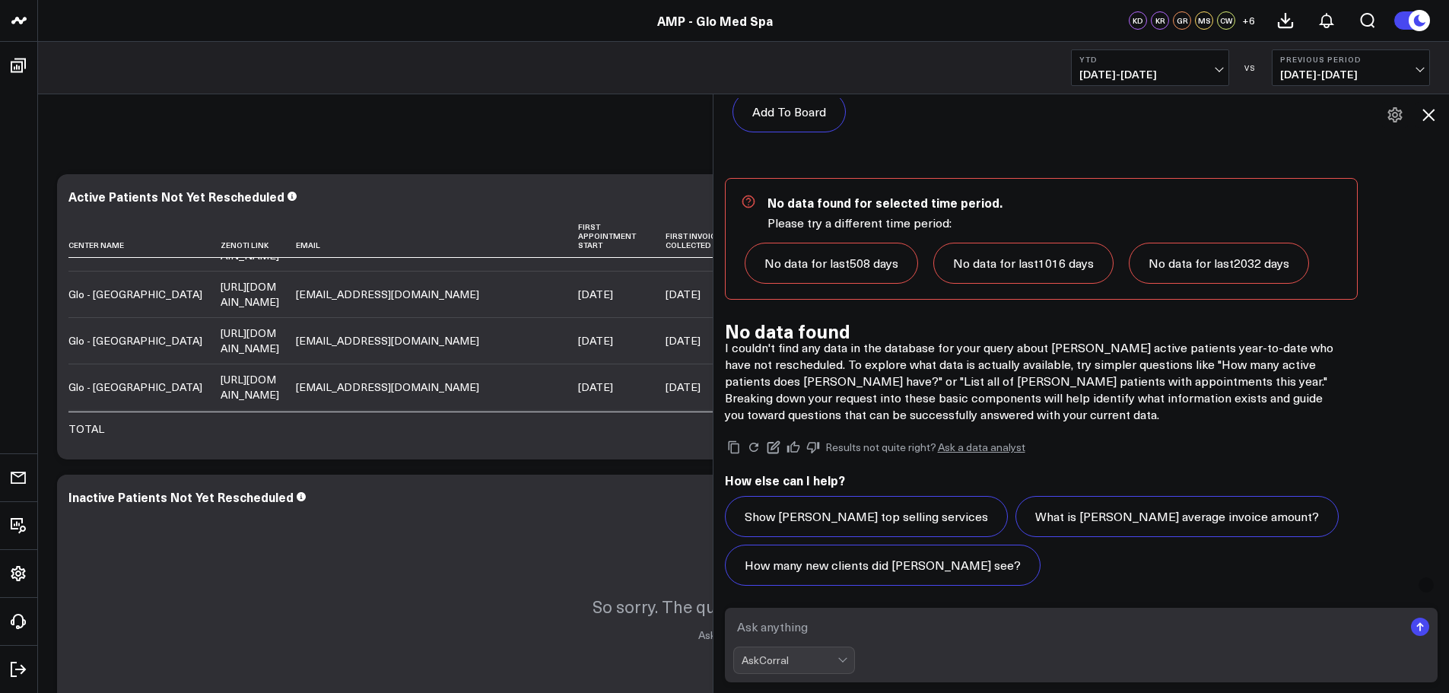
scroll to position [5573, 0]
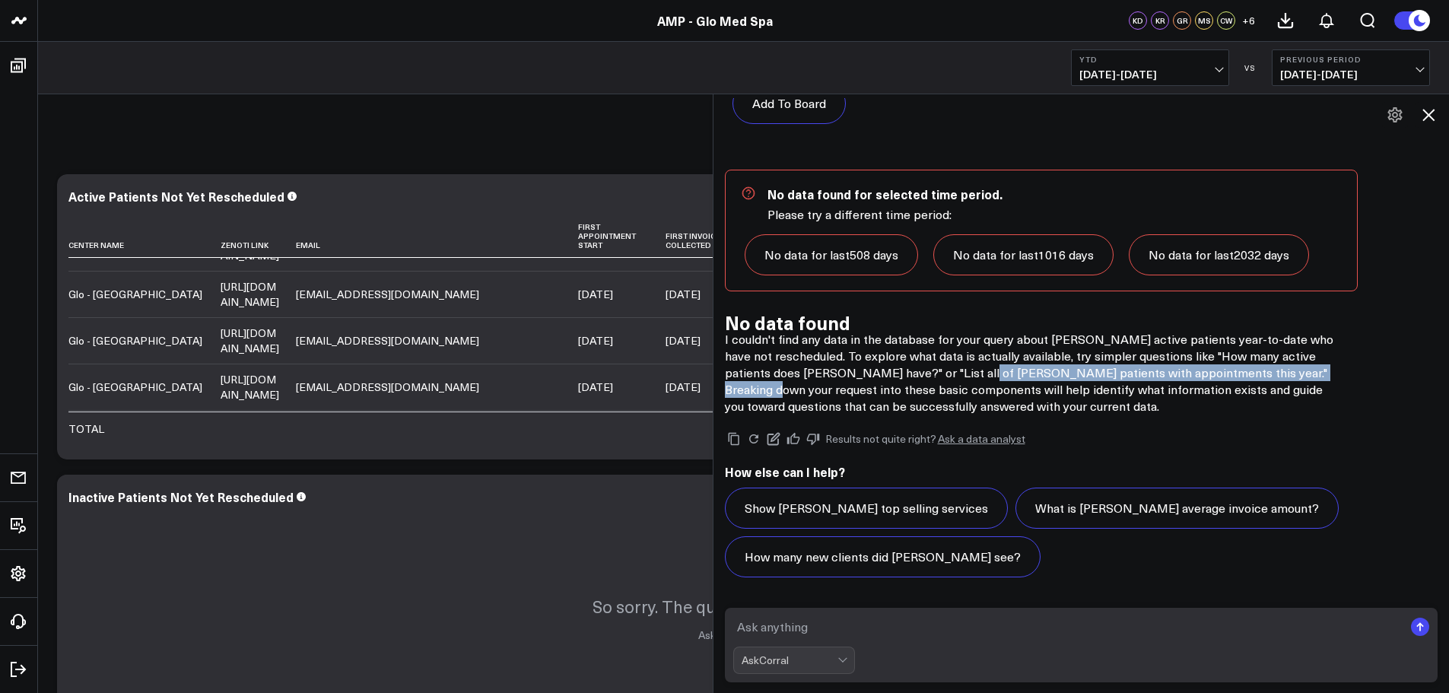
drag, startPoint x: 957, startPoint y: 371, endPoint x: 1309, endPoint y: 378, distance: 352.4
click at [1309, 378] on p "I couldn't find any data in the database for your query about [PERSON_NAME] act…" at bounding box center [1029, 373] width 609 height 84
copy p "List all of [PERSON_NAME] patients with appointments this year"
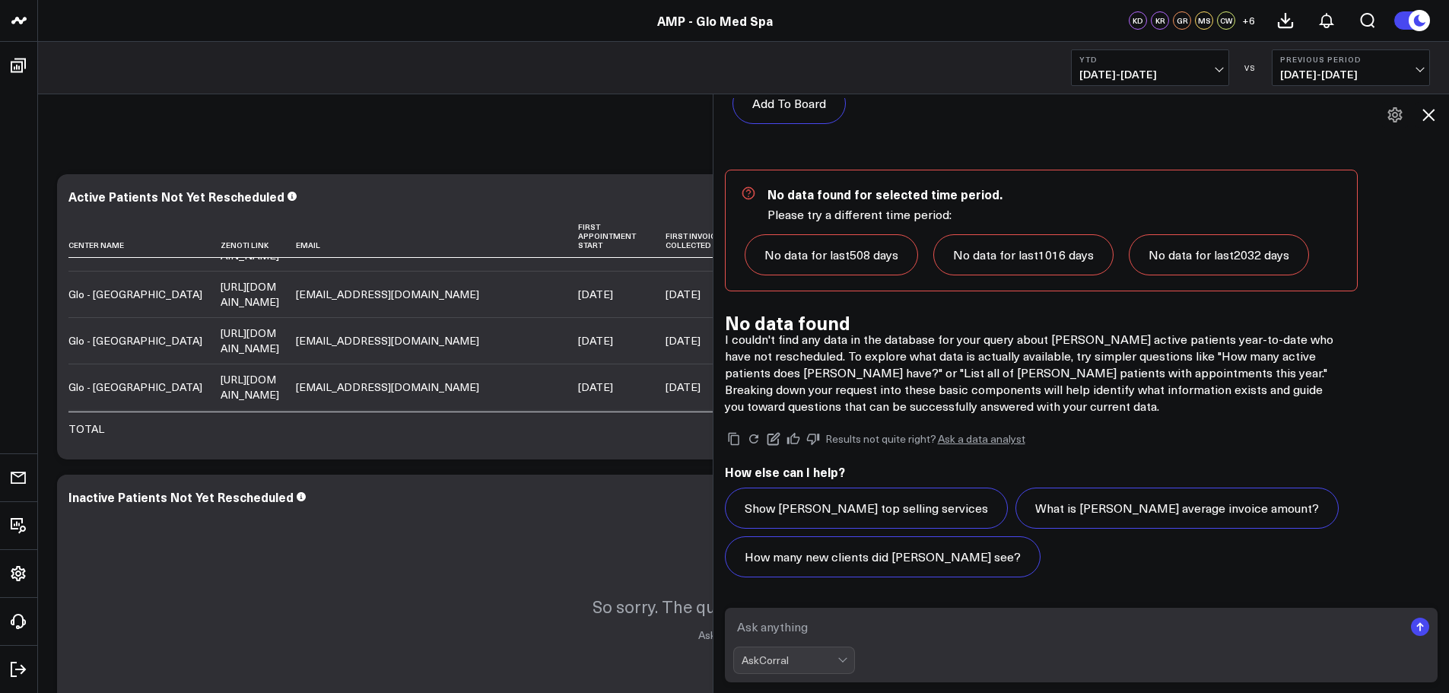
click at [746, 625] on textarea at bounding box center [1068, 626] width 671 height 27
paste textarea "List all of [PERSON_NAME] patients with appointments this year"
click at [972, 623] on textarea "List all of [PERSON_NAME] patients with appointments this year" at bounding box center [1068, 626] width 671 height 27
click at [1146, 627] on textarea "List all of [PERSON_NAME] patients with only one appointments this year" at bounding box center [1068, 626] width 671 height 27
click at [1422, 629] on rect "submit" at bounding box center [1420, 627] width 18 height 18
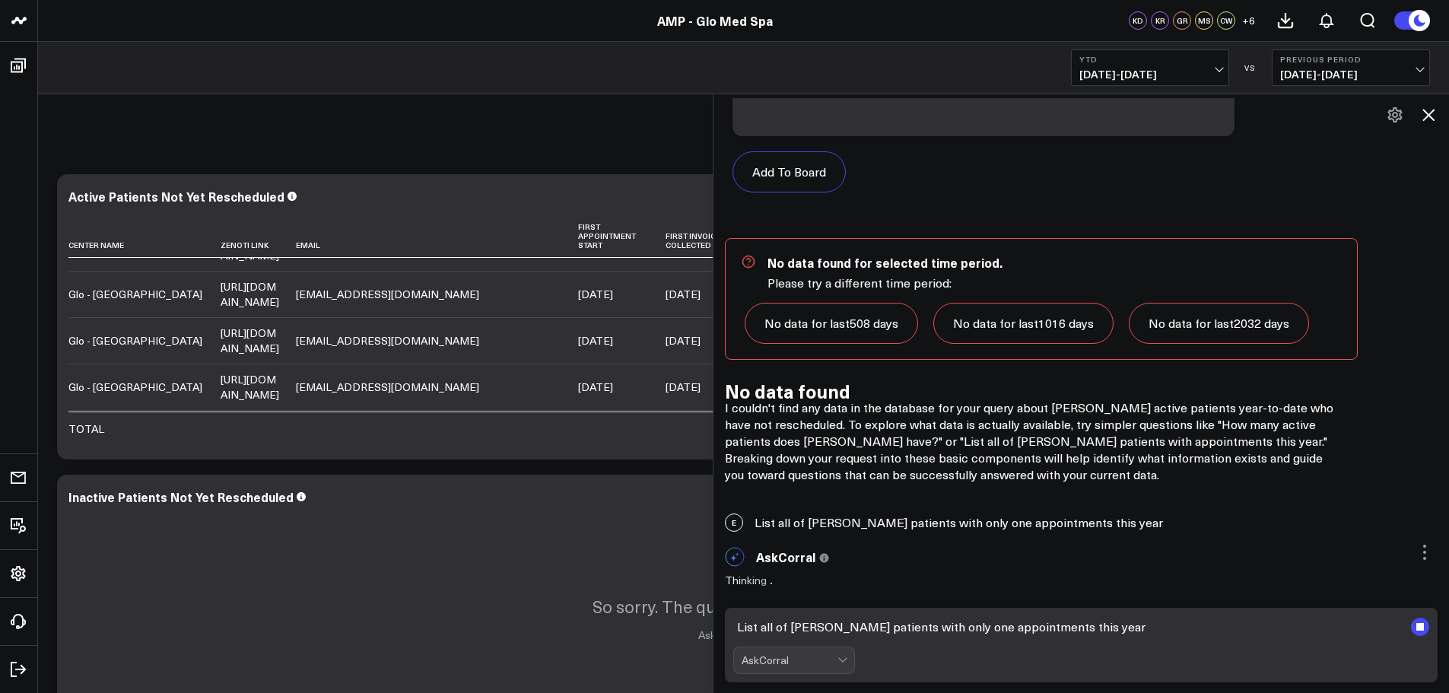
scroll to position [5641, 0]
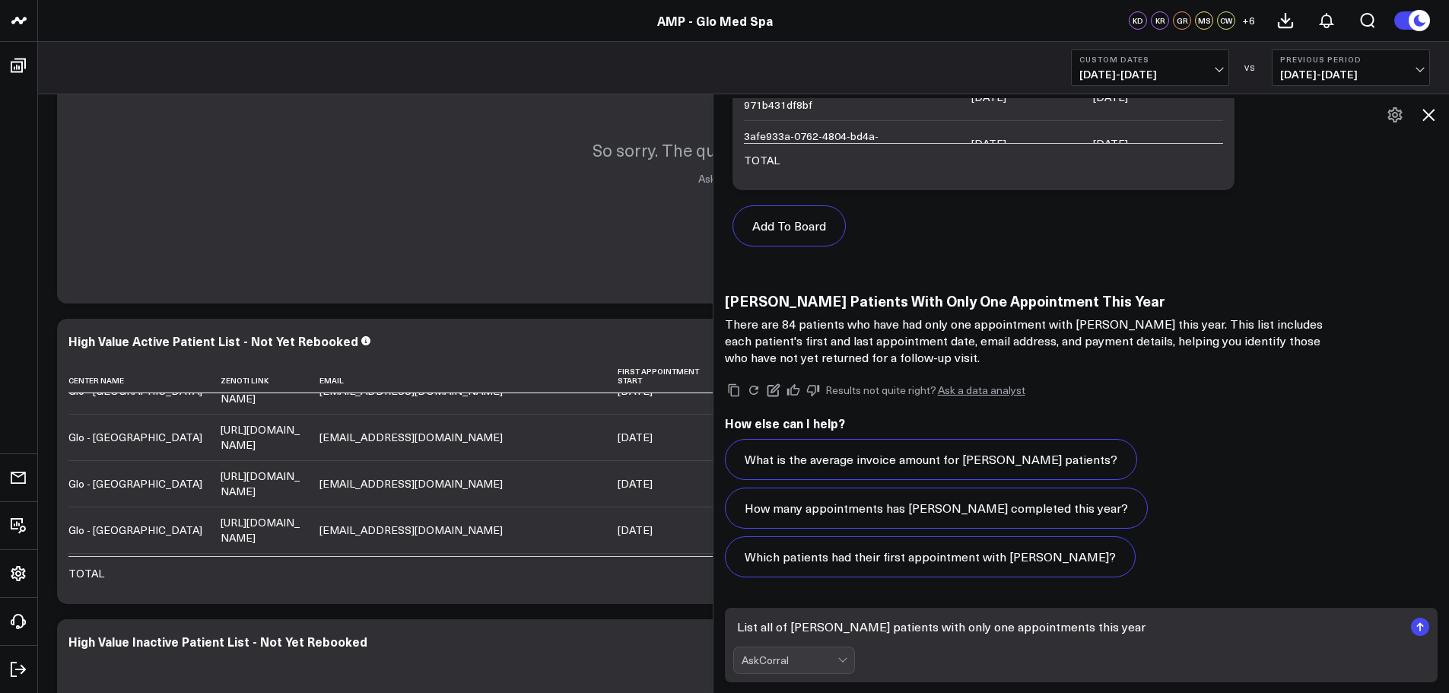
scroll to position [3576, 0]
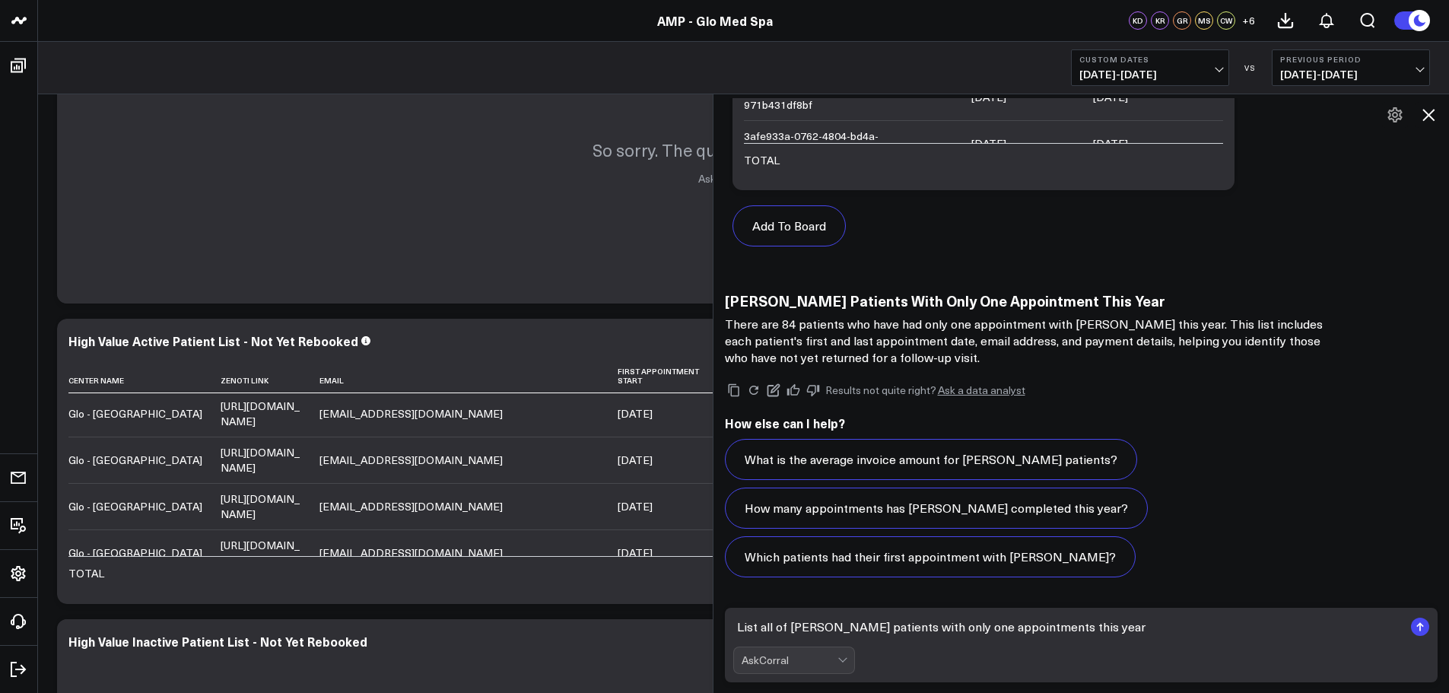
click at [924, 303] on h3 "[PERSON_NAME] Patients With Only One Appointment This Year" at bounding box center [1029, 300] width 609 height 17
click at [866, 346] on p "There are 84 patients who have had only one appointment with [PERSON_NAME] this…" at bounding box center [1029, 341] width 609 height 50
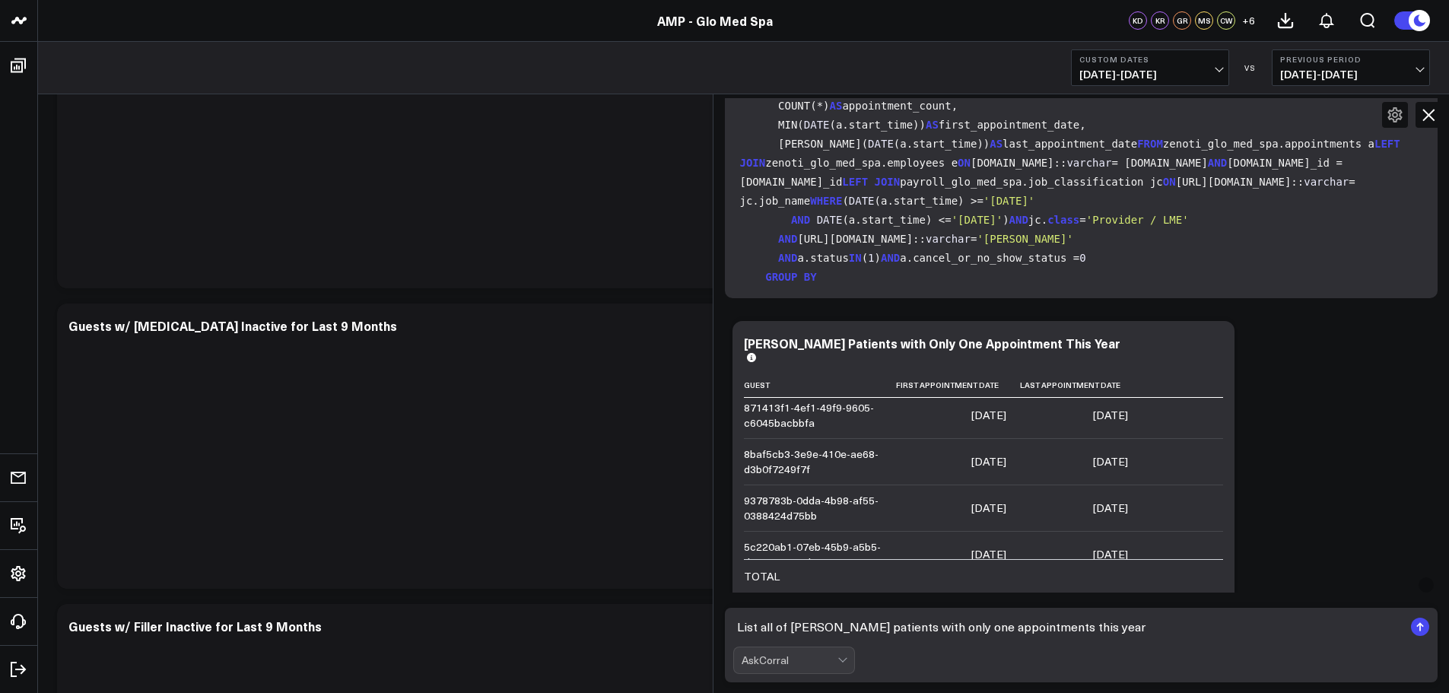
scroll to position [6527, 0]
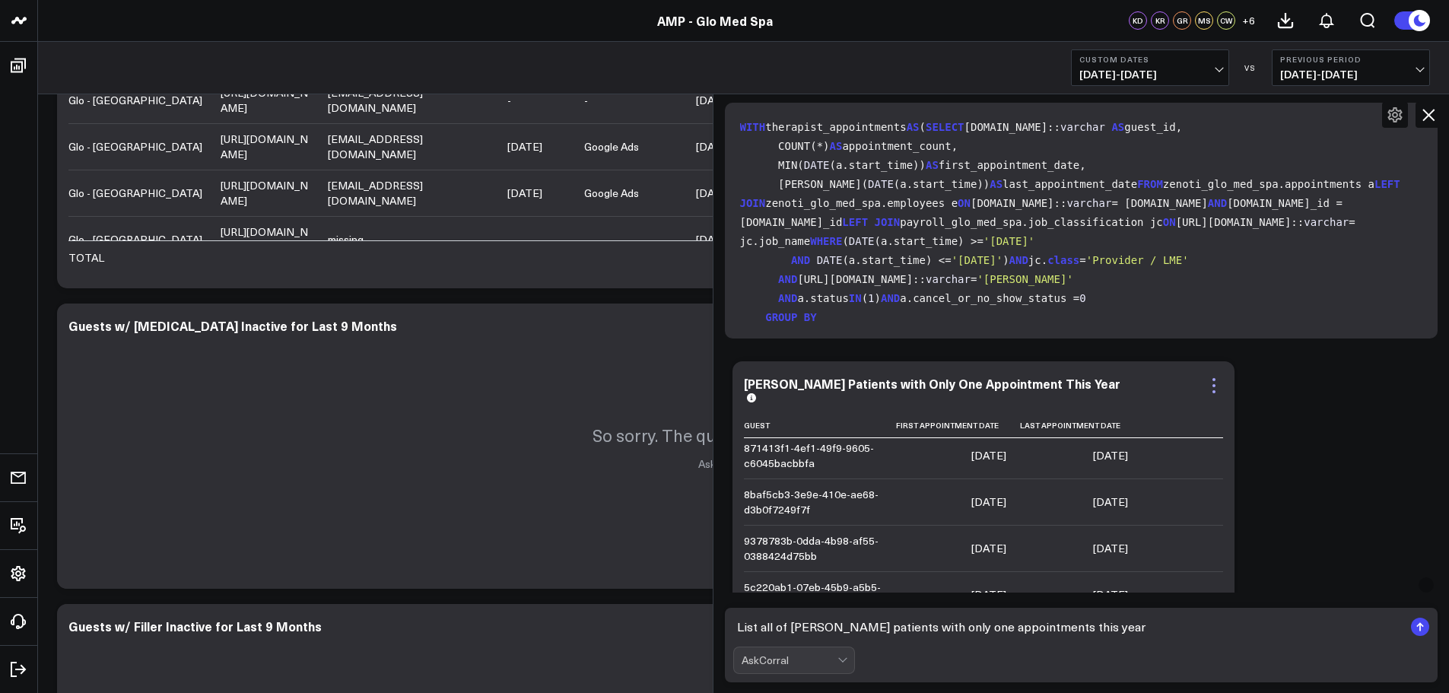
click at [1217, 383] on icon at bounding box center [1214, 386] width 18 height 18
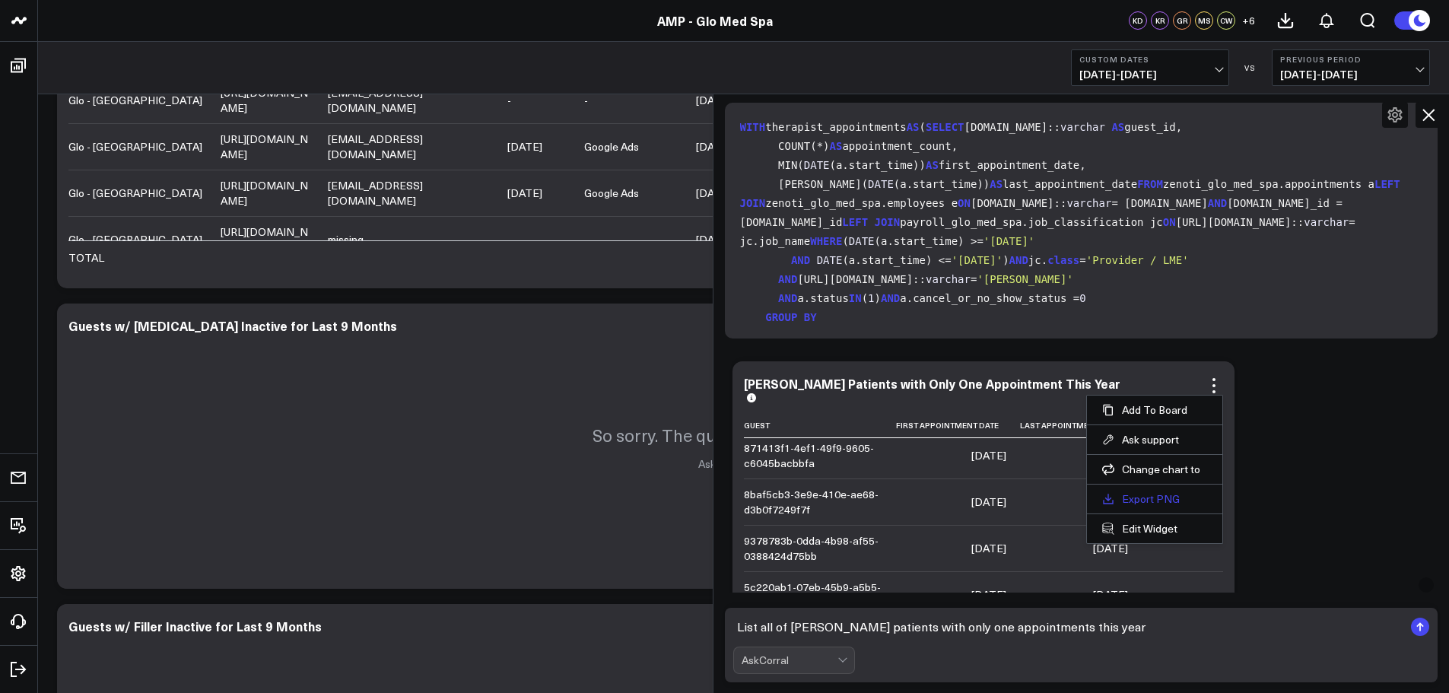
click at [1153, 501] on link "Export PNG" at bounding box center [1154, 499] width 105 height 14
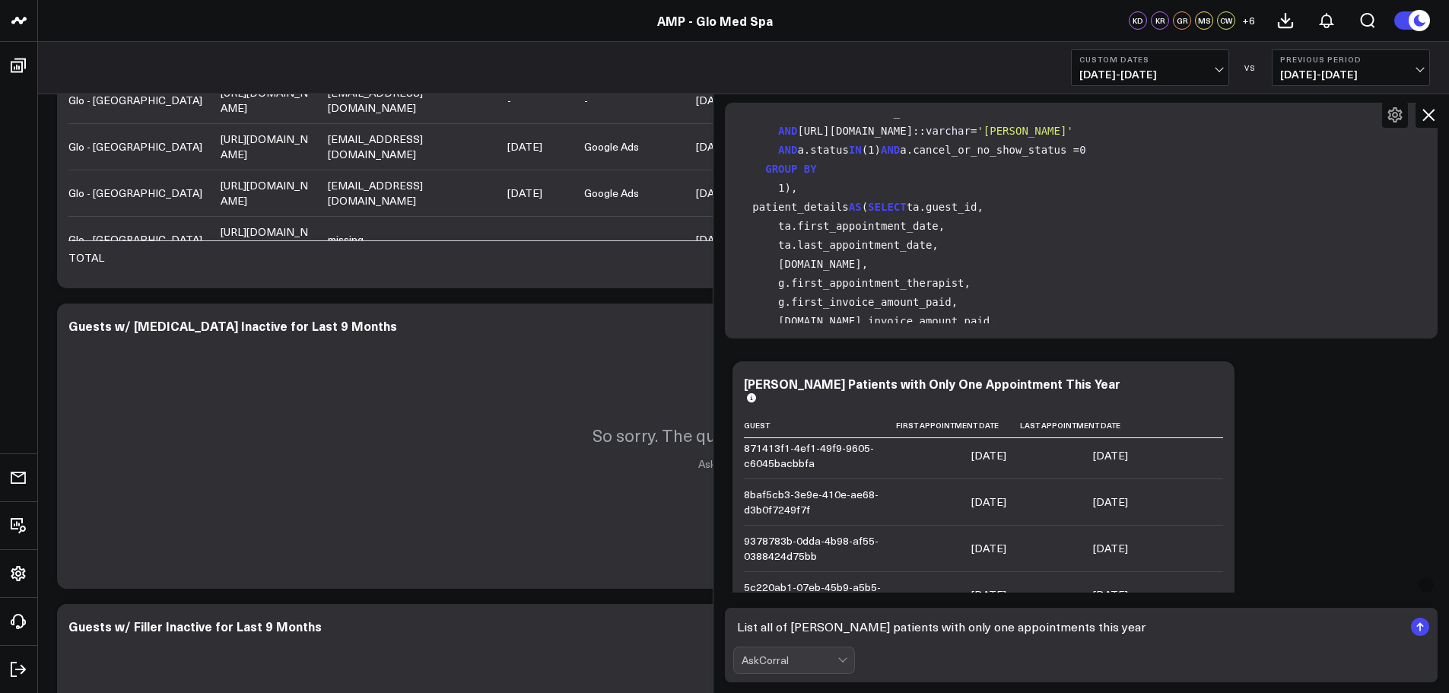
scroll to position [152, 0]
click at [1223, 383] on icon at bounding box center [1214, 386] width 18 height 18
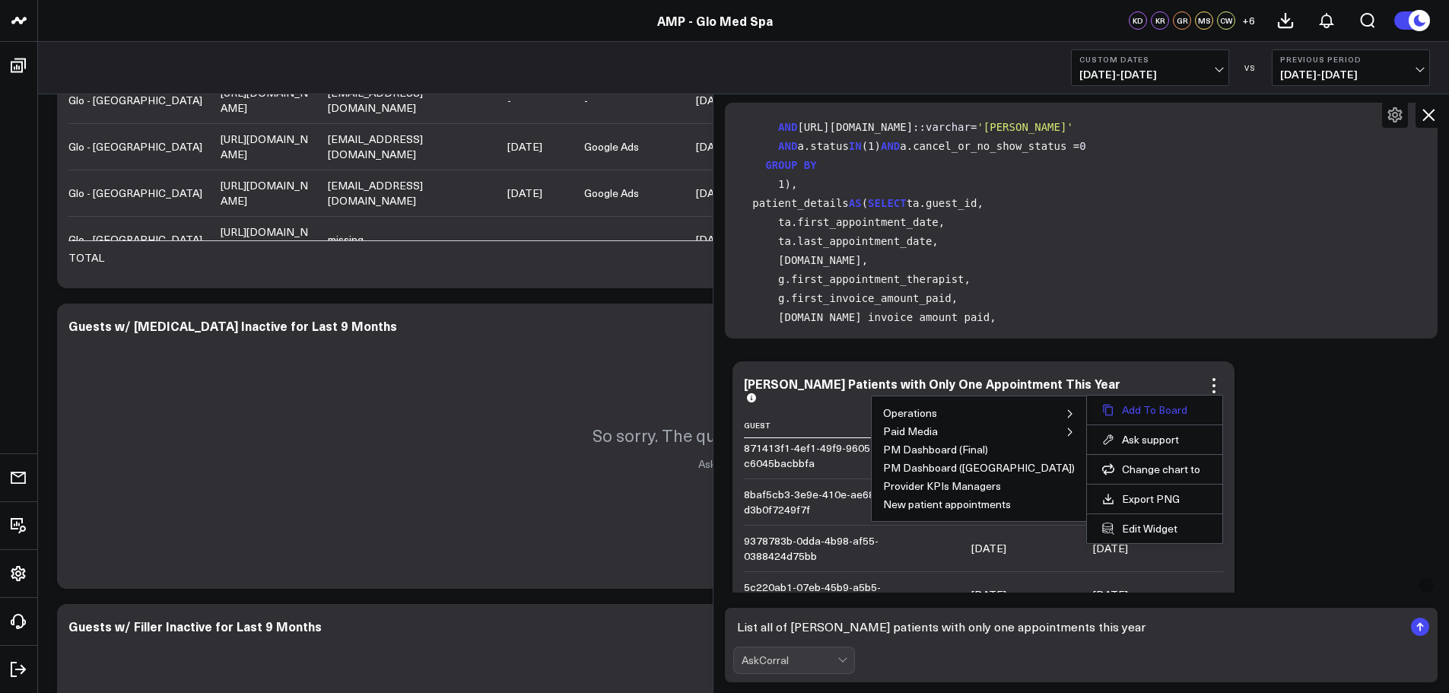
click at [1140, 408] on button "Add To Board" at bounding box center [1154, 410] width 105 height 14
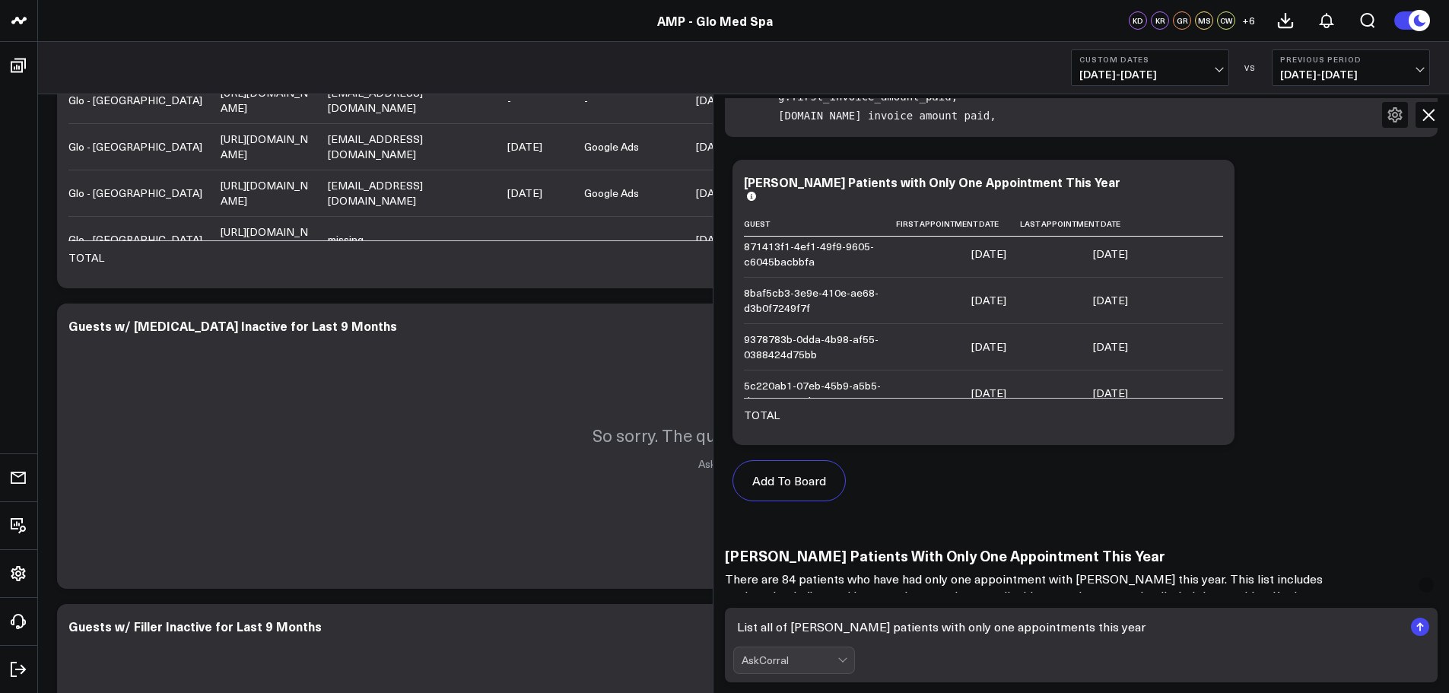
scroll to position [6755, 0]
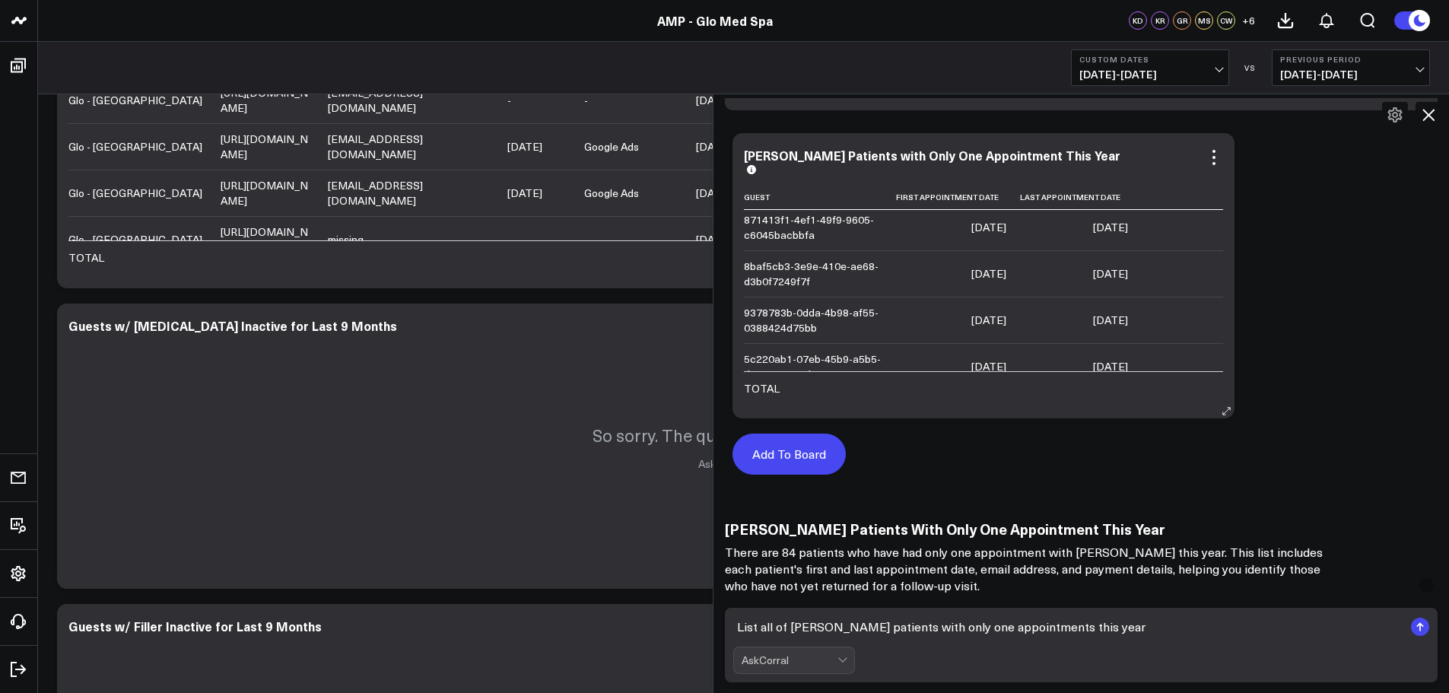
click at [775, 447] on button "Add To Board" at bounding box center [789, 454] width 113 height 41
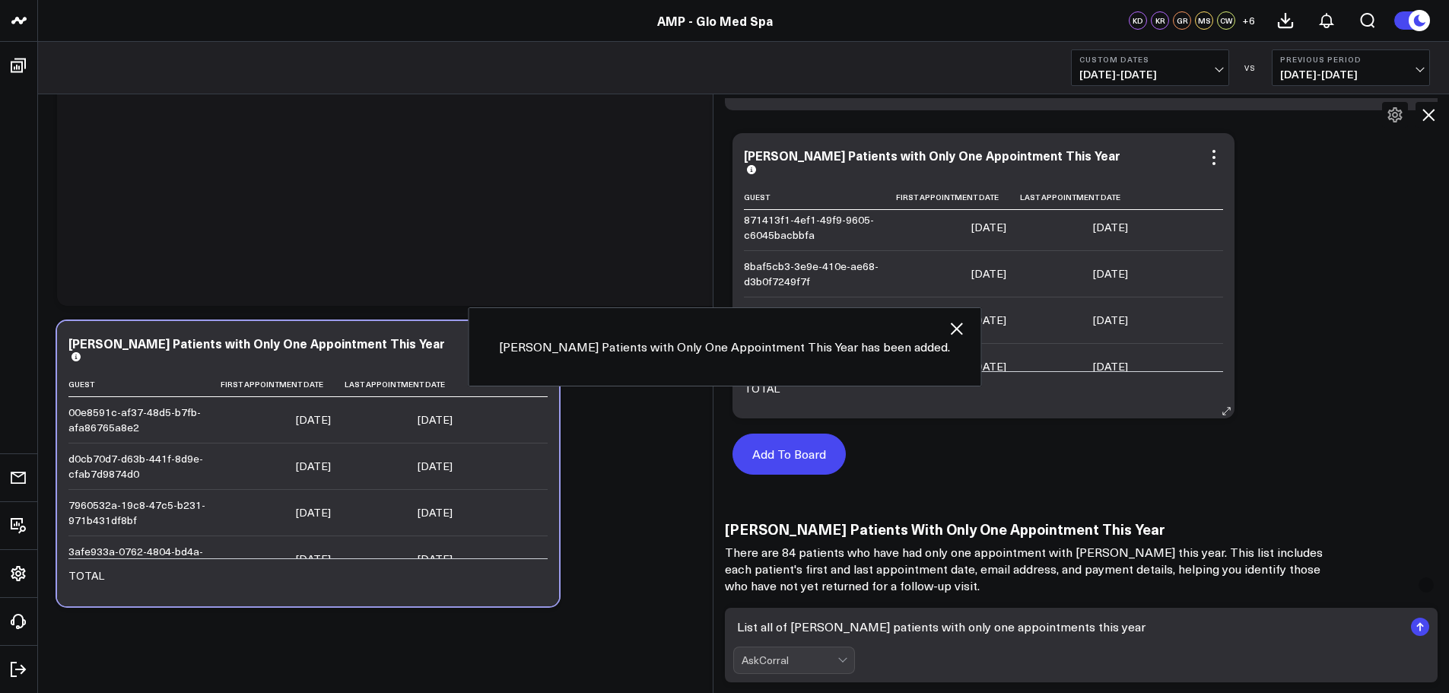
scroll to position [3472, 0]
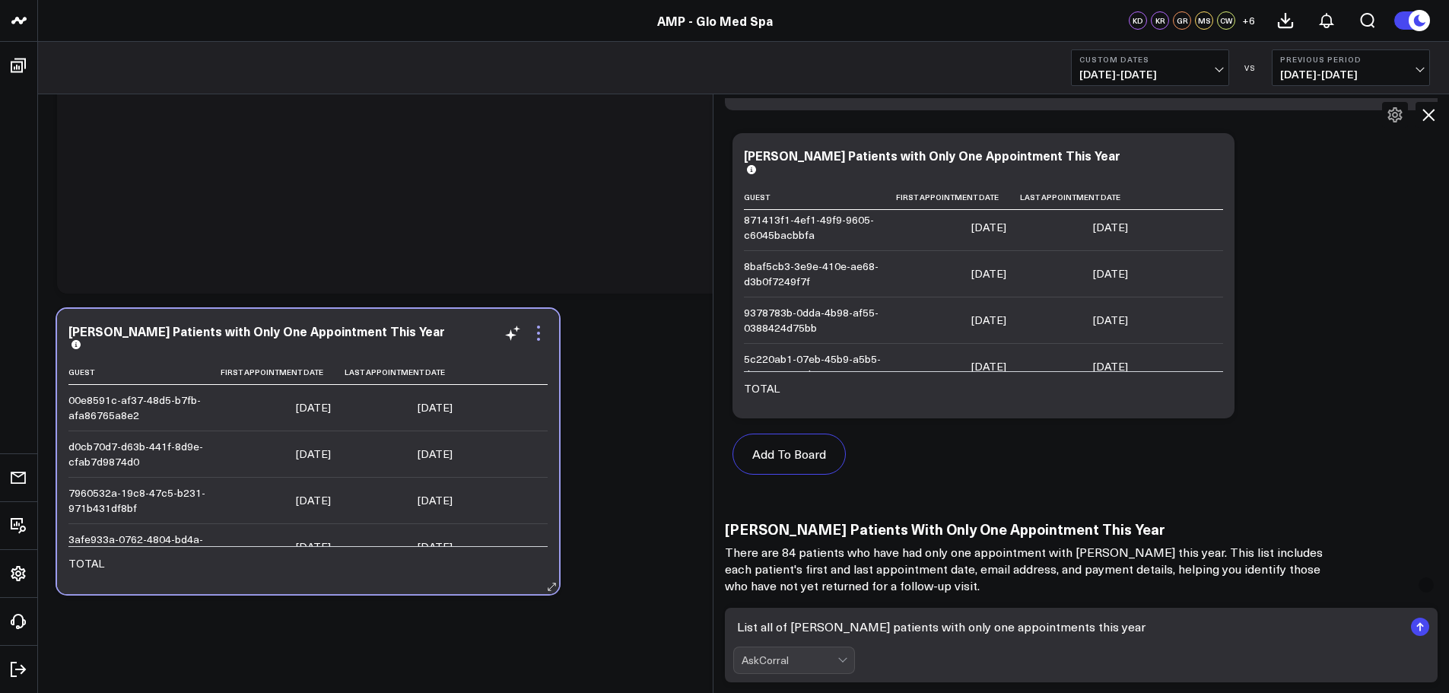
click at [541, 331] on icon at bounding box center [539, 333] width 18 height 18
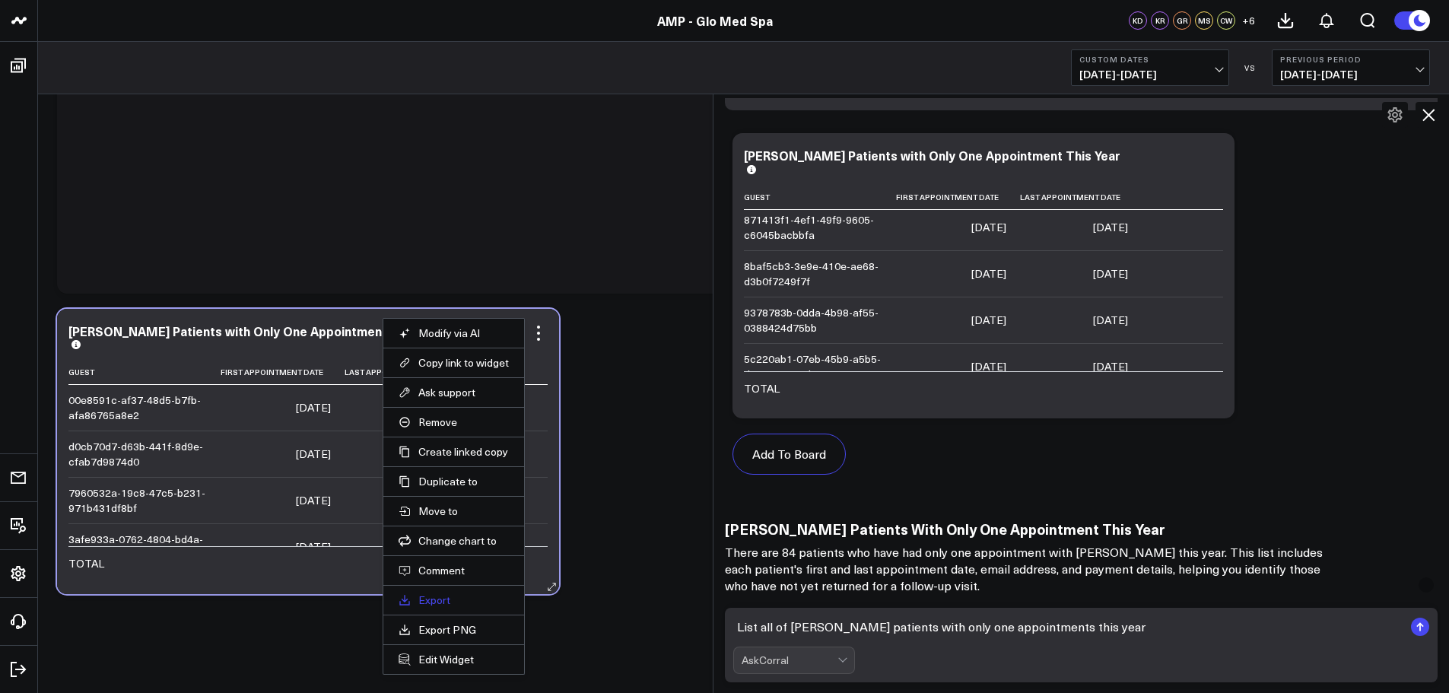
click at [436, 597] on link "Export" at bounding box center [454, 600] width 110 height 14
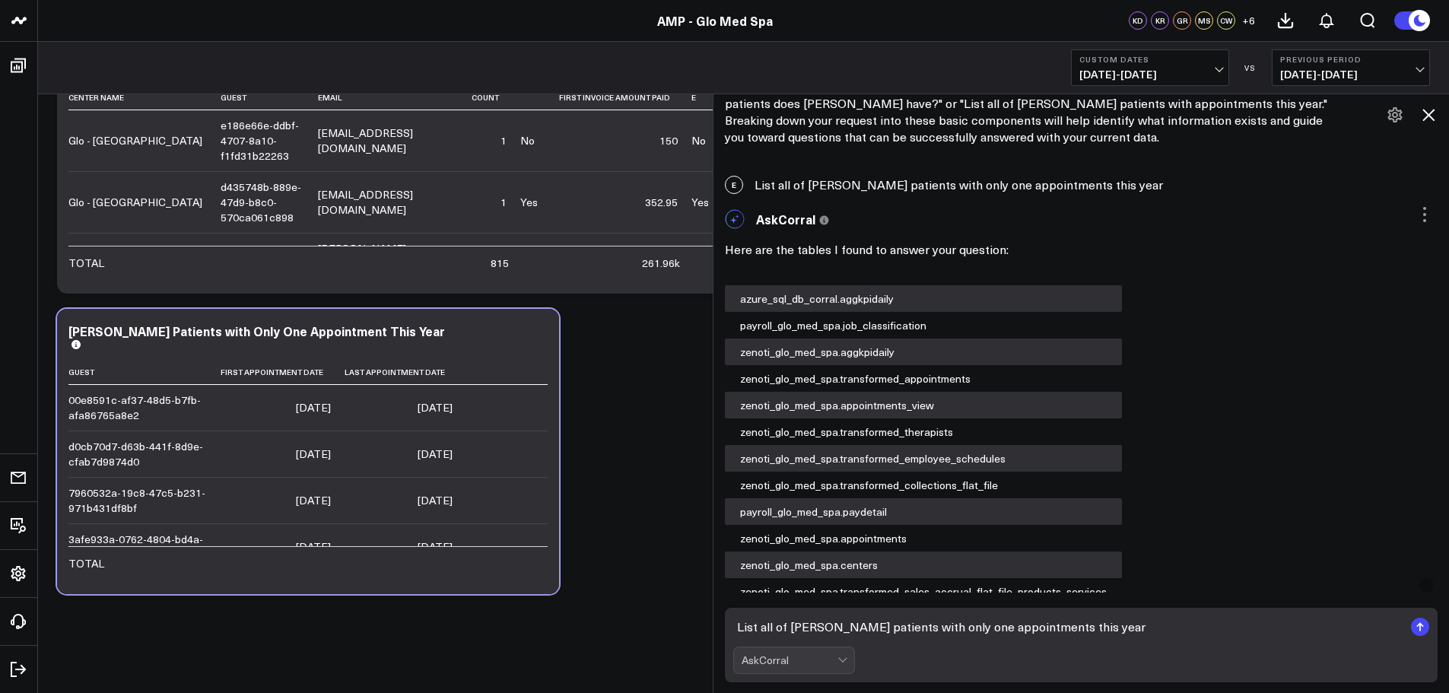
scroll to position [5690, 0]
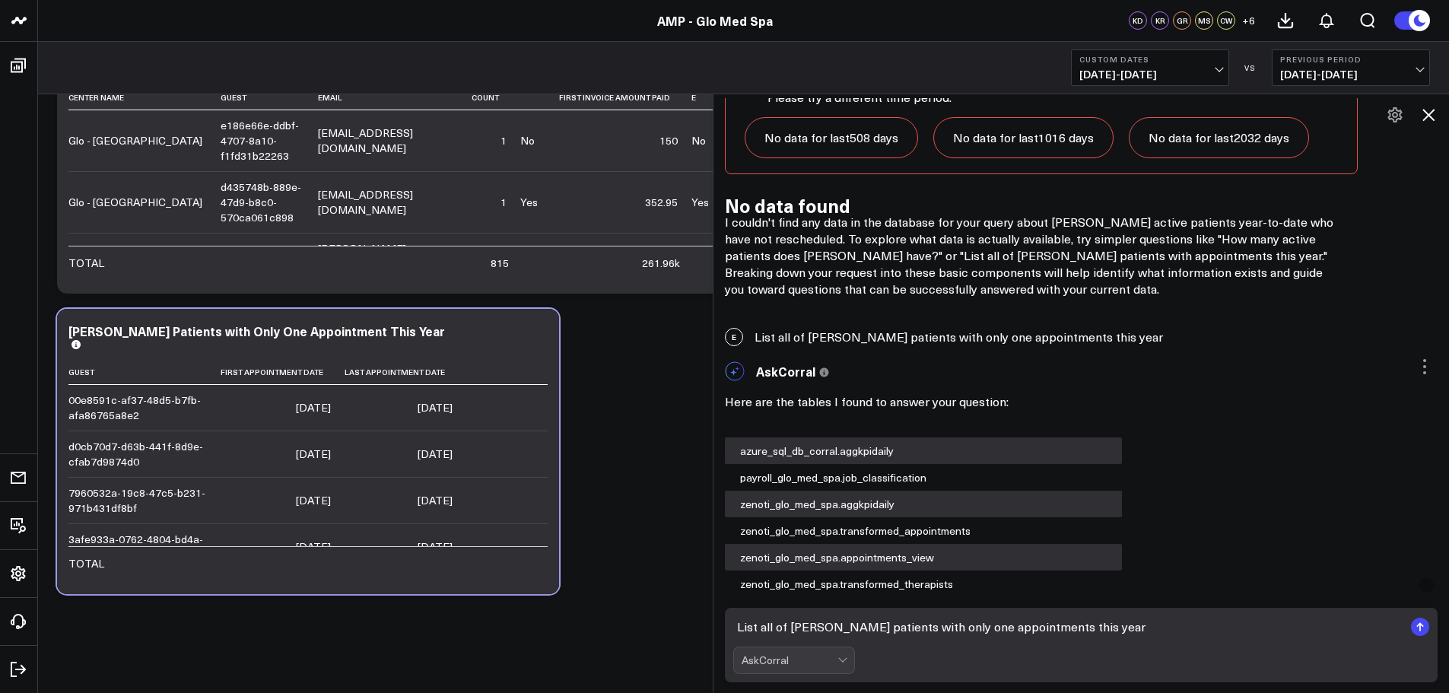
drag, startPoint x: 762, startPoint y: 335, endPoint x: 1159, endPoint y: 339, distance: 397.2
click at [1159, 339] on div "E List all of [PERSON_NAME] patients with only one appointments this year" at bounding box center [1082, 336] width 736 height 33
copy div "List all of [PERSON_NAME] patients with only one appointments this year"
click at [751, 624] on textarea "List all of [PERSON_NAME] patients with only one appointments this year" at bounding box center [1068, 626] width 671 height 27
click at [885, 627] on textarea "List all of [PERSON_NAME] patients with only one appointments this year" at bounding box center [1068, 626] width 671 height 27
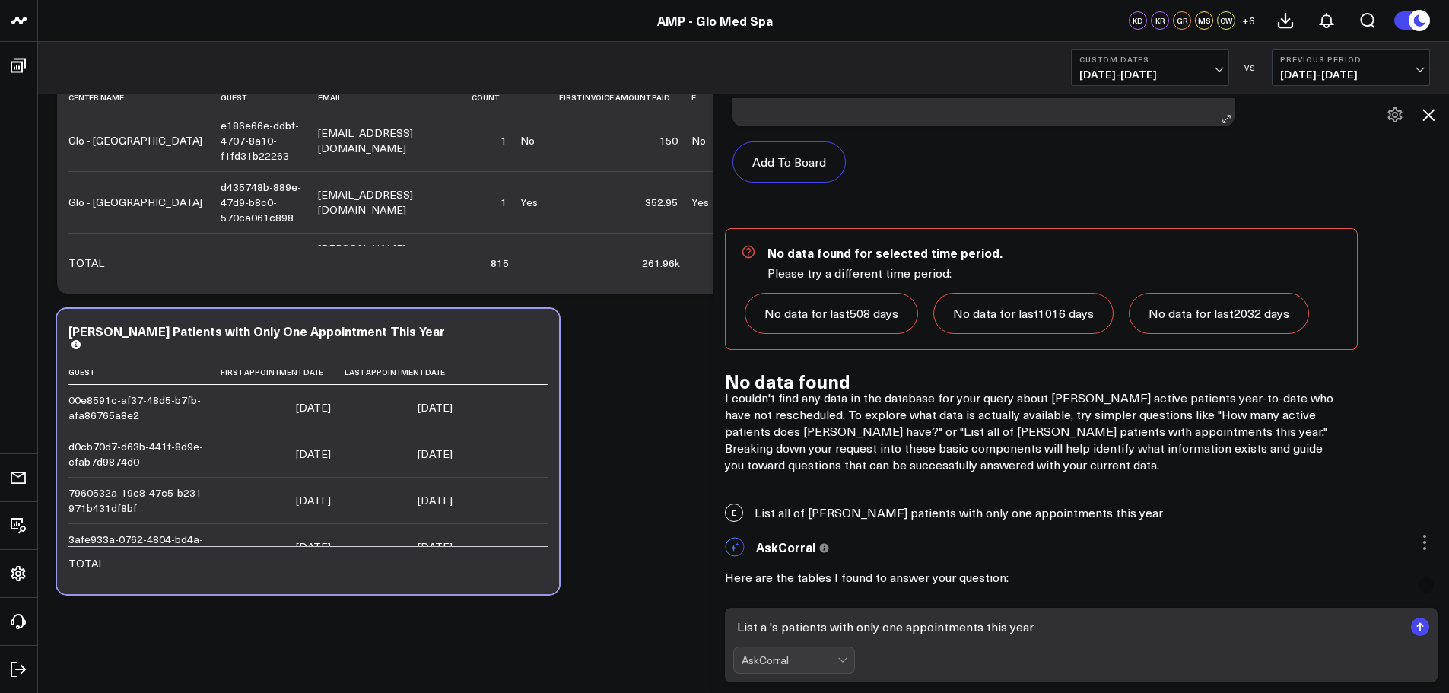
scroll to position [5538, 0]
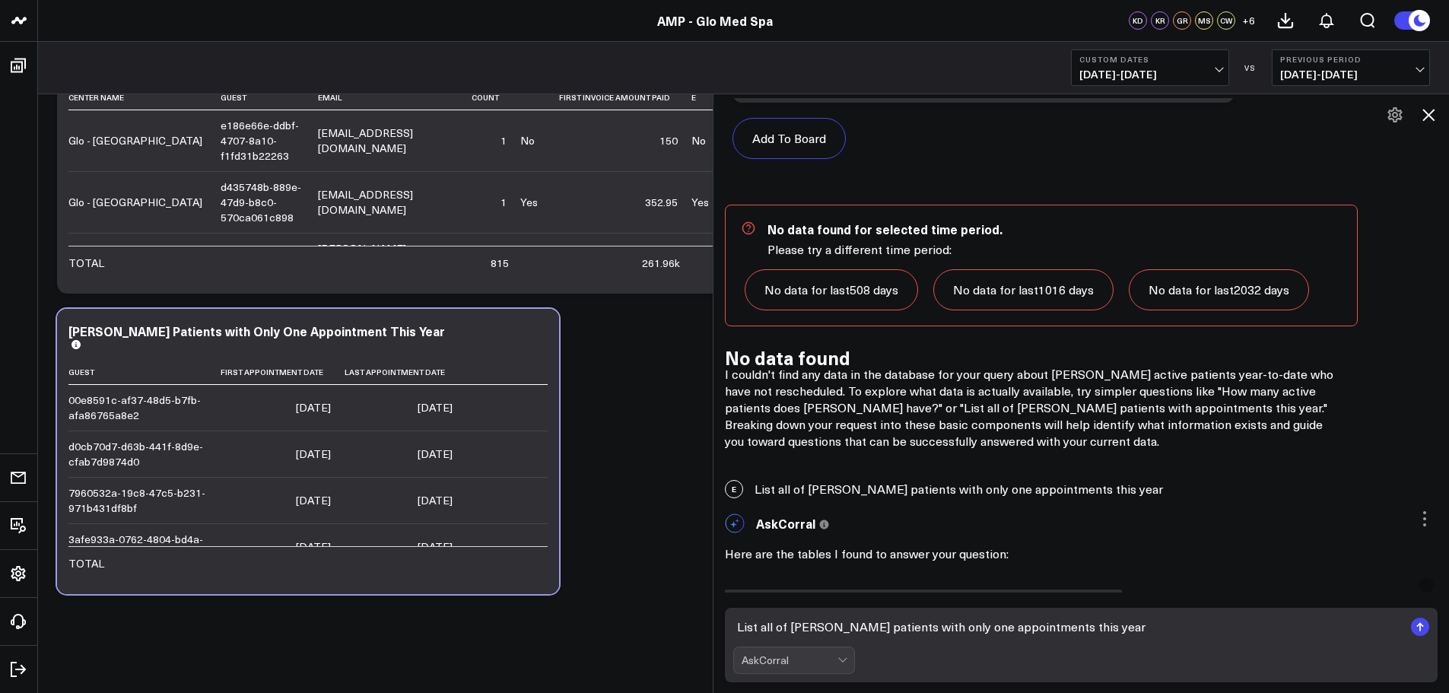
click at [1169, 627] on textarea "List all of [PERSON_NAME] patients with only one appointments this year" at bounding box center [1068, 626] width 671 height 27
type textarea "List all of [PERSON_NAME] patients with only one appointments this year"
click at [1427, 626] on rect "submit" at bounding box center [1420, 627] width 18 height 18
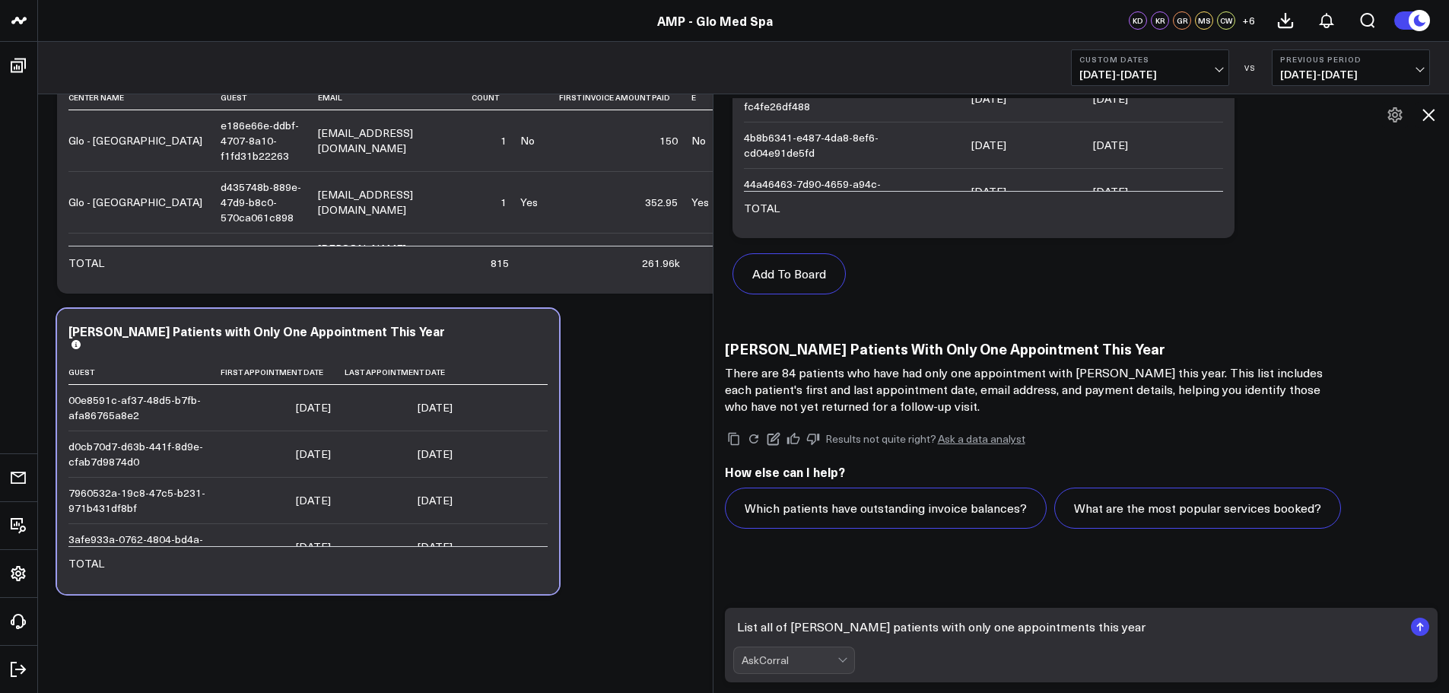
scroll to position [8111, 0]
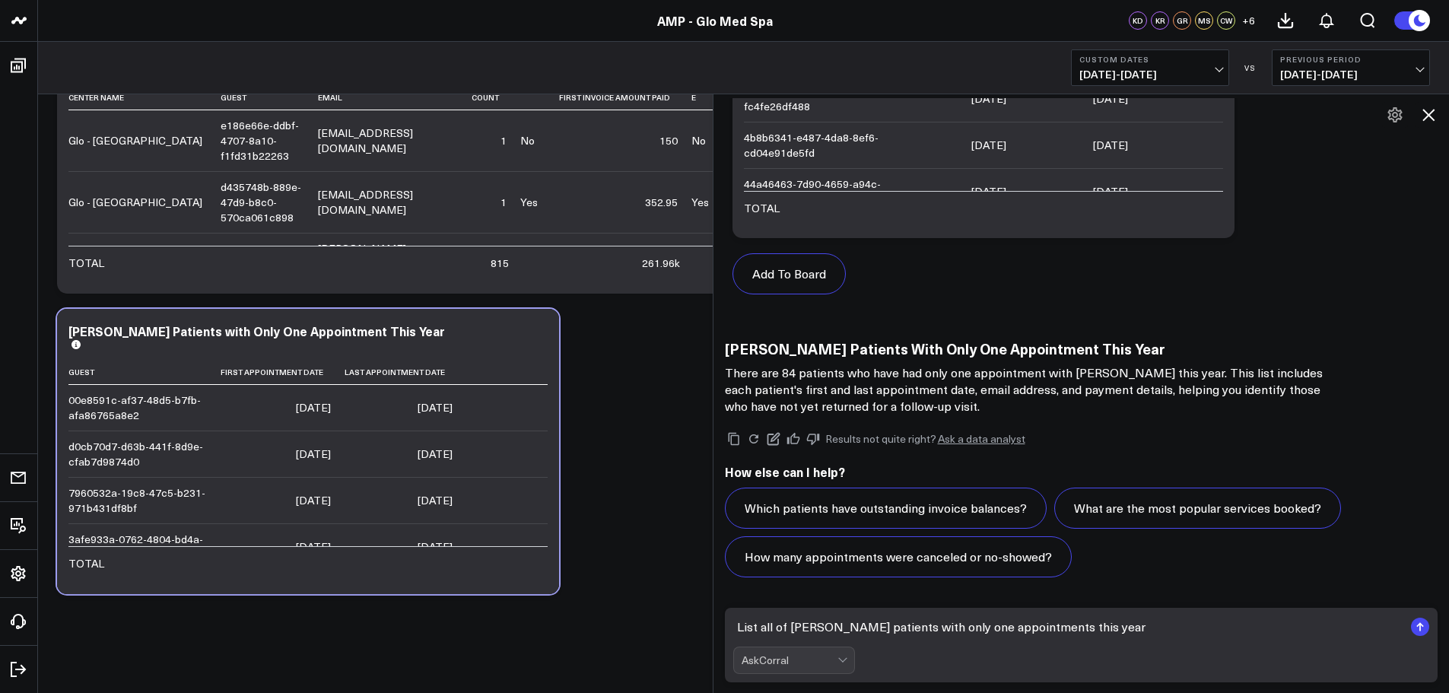
click at [951, 359] on div "[PERSON_NAME] Patients With Only One Appointment This Year There are 84 patient…" at bounding box center [1029, 377] width 609 height 74
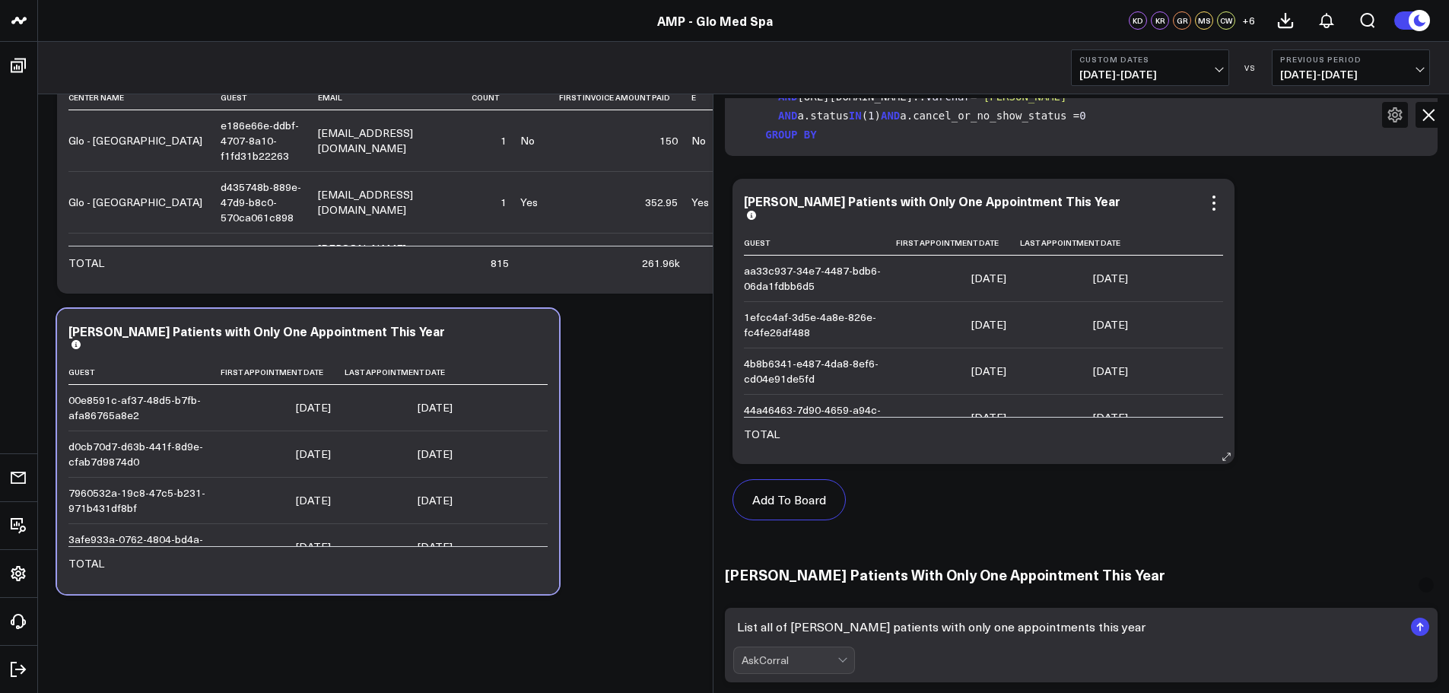
scroll to position [7883, 0]
click at [798, 505] on button "Add To Board" at bounding box center [789, 502] width 113 height 41
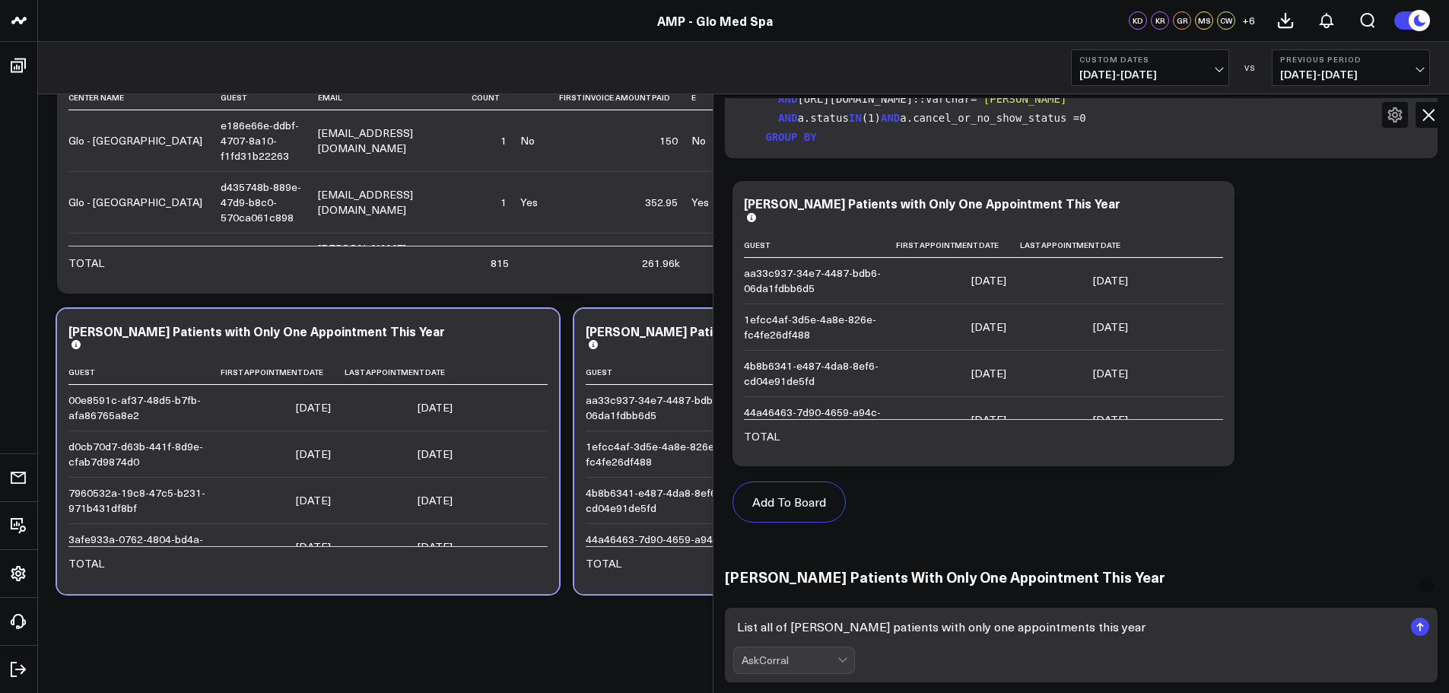
click at [654, 412] on td "aa33c937-34e7-4487-bdb6-06da1fdbb6d5" at bounding box center [662, 408] width 152 height 46
click at [1424, 116] on icon at bounding box center [1429, 115] width 18 height 18
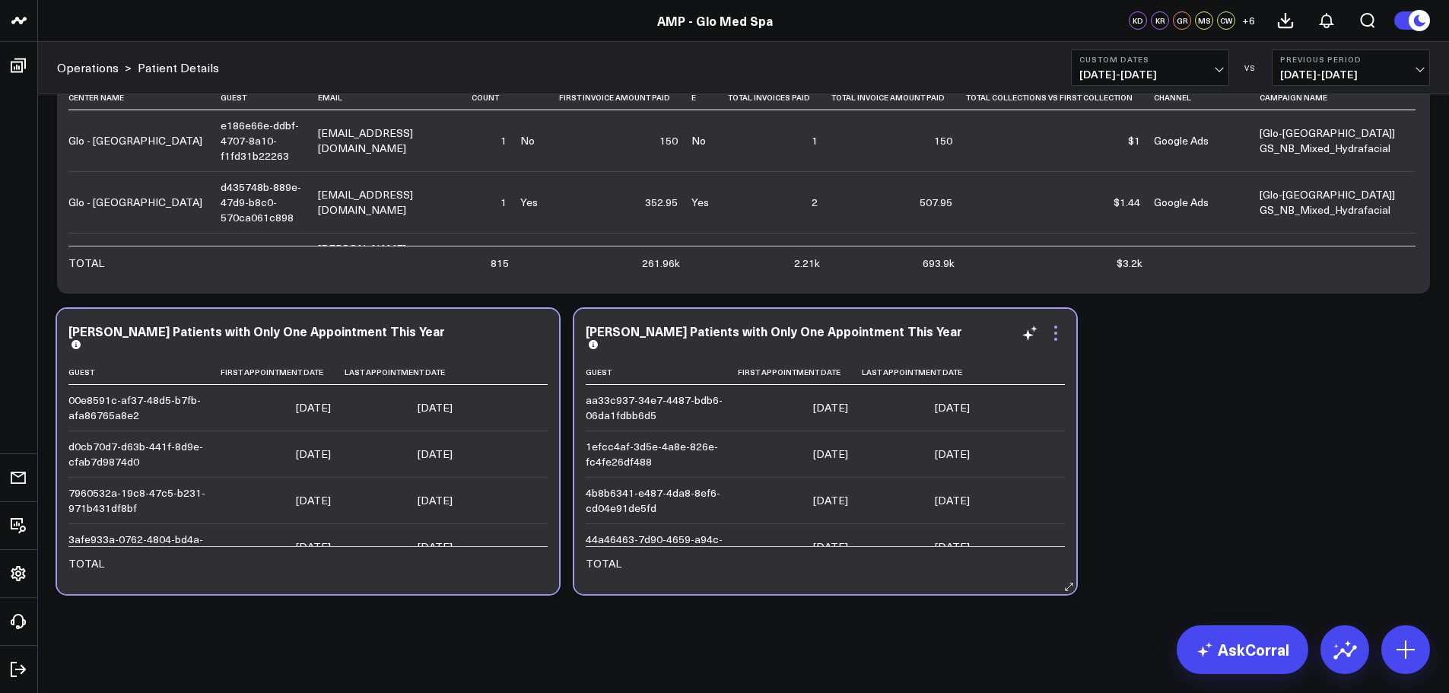
click at [1059, 336] on icon at bounding box center [1056, 333] width 18 height 18
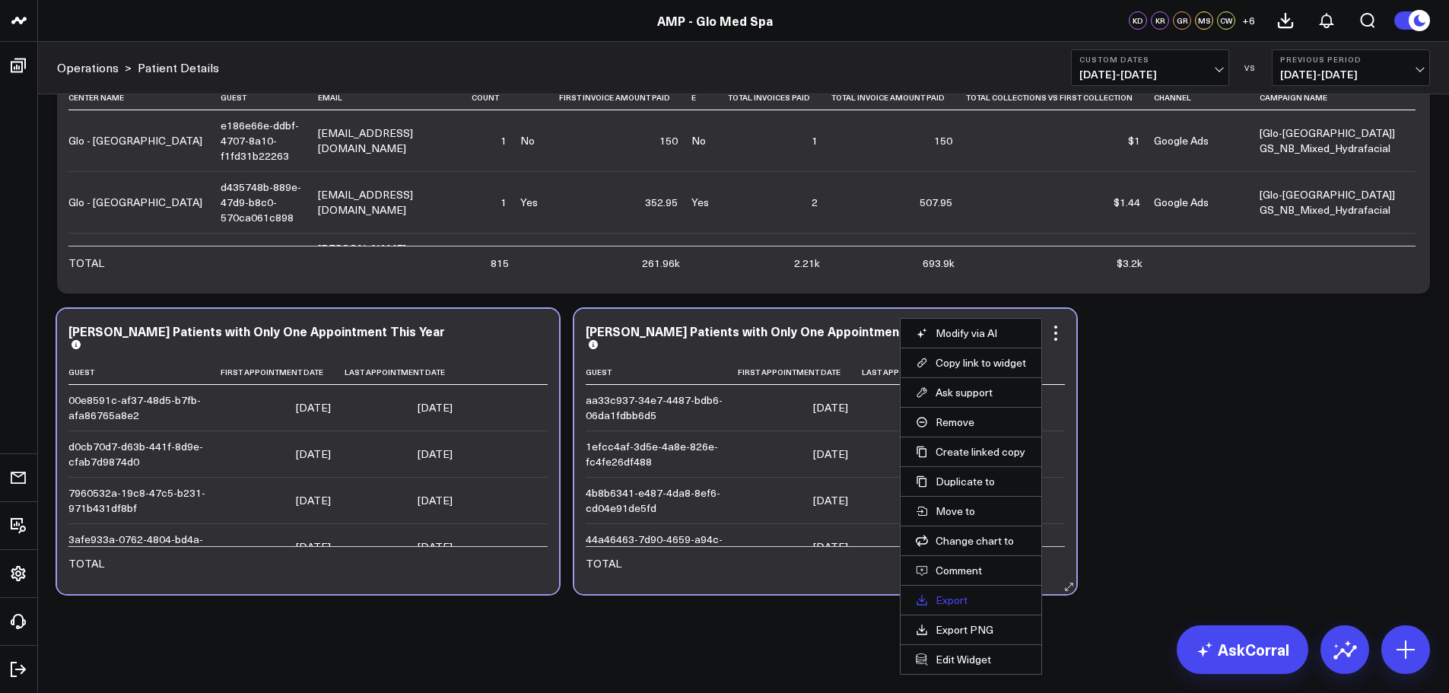
click at [939, 600] on link "Export" at bounding box center [971, 600] width 110 height 14
